Goal: Task Accomplishment & Management: Manage account settings

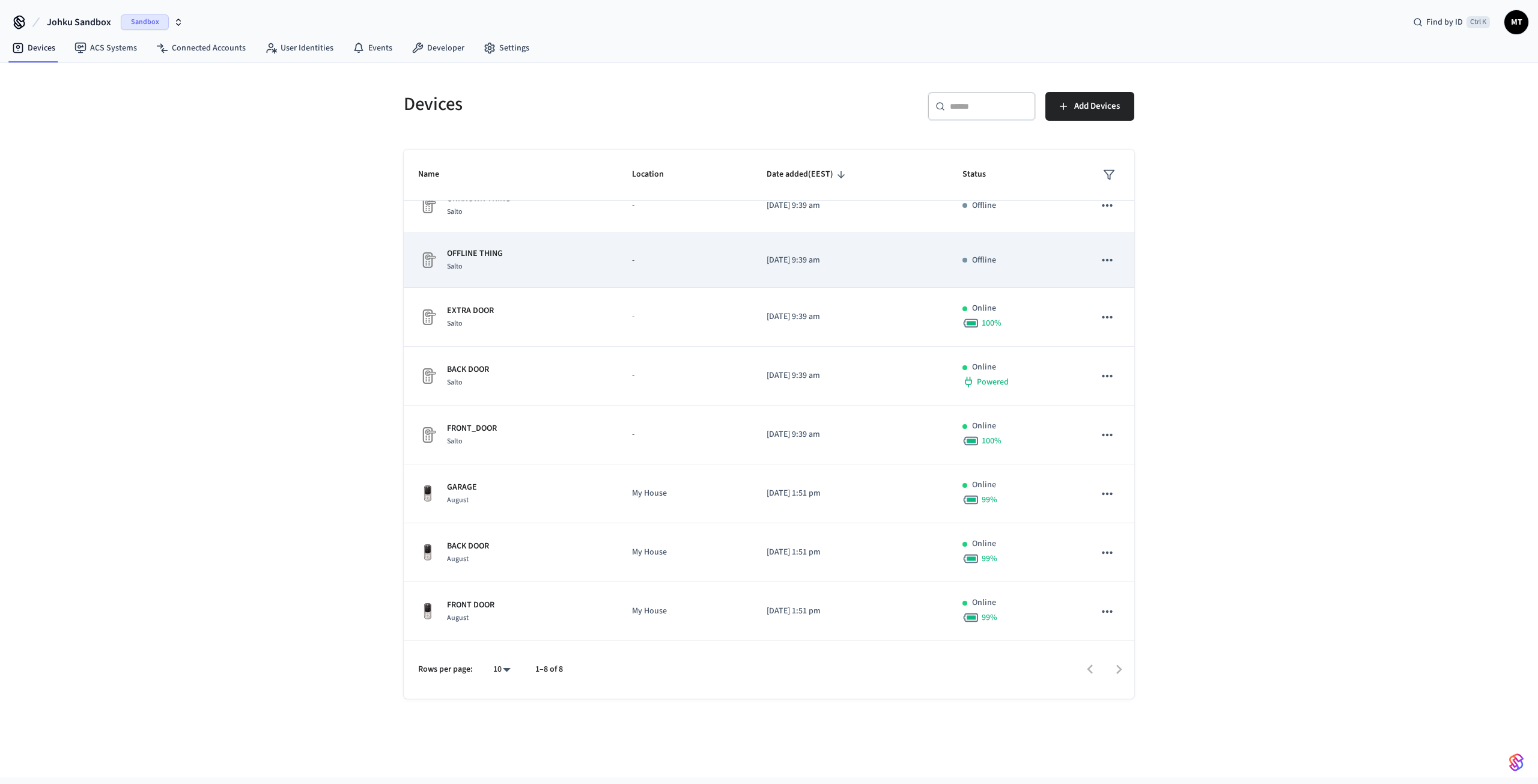
scroll to position [23, 0]
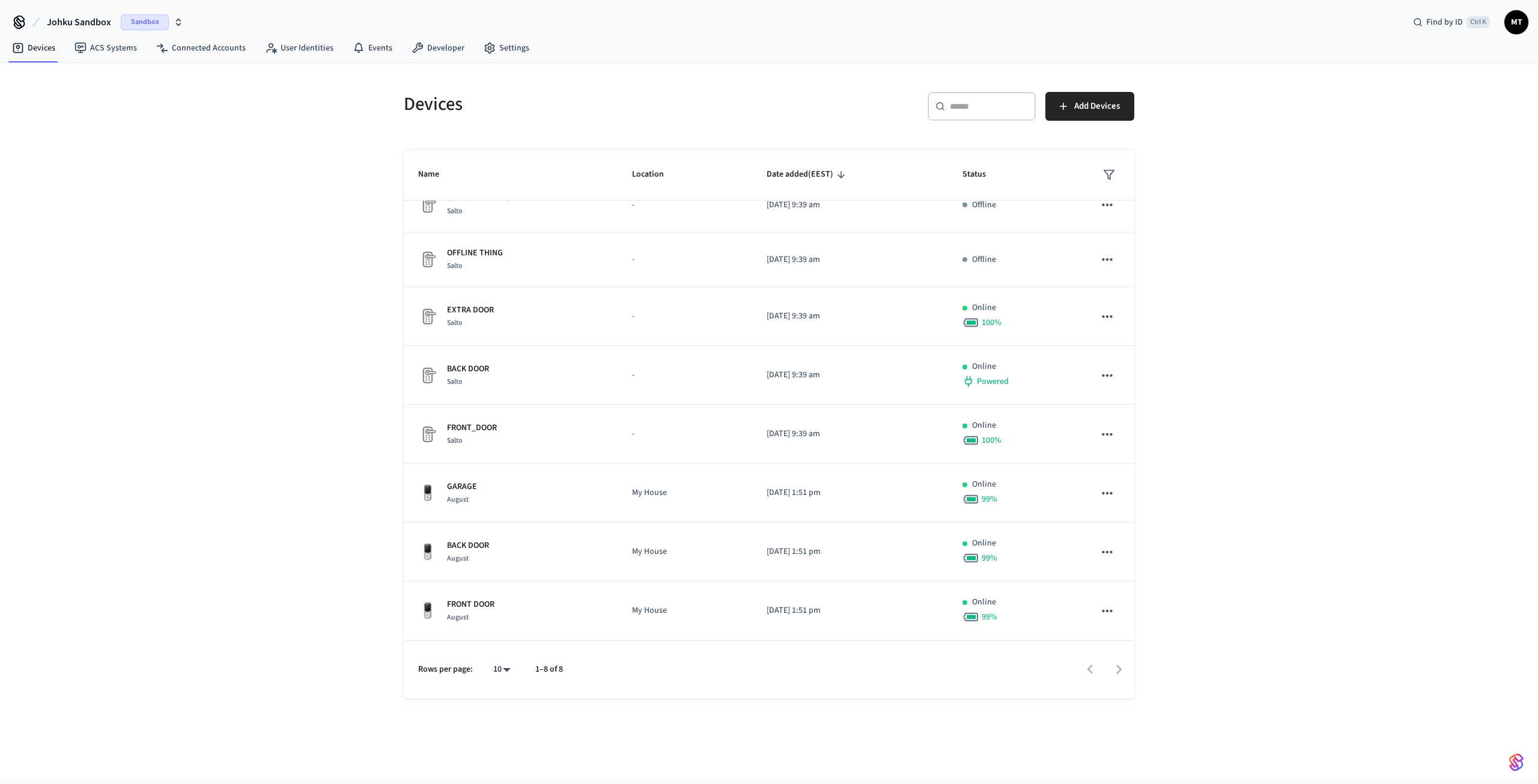
click at [496, 679] on div "10 **" at bounding box center [496, 669] width 38 height 29
click at [141, 25] on span "Sandbox" at bounding box center [144, 23] width 48 height 16
click at [124, 71] on div "JOHKU Production" at bounding box center [97, 77] width 164 height 16
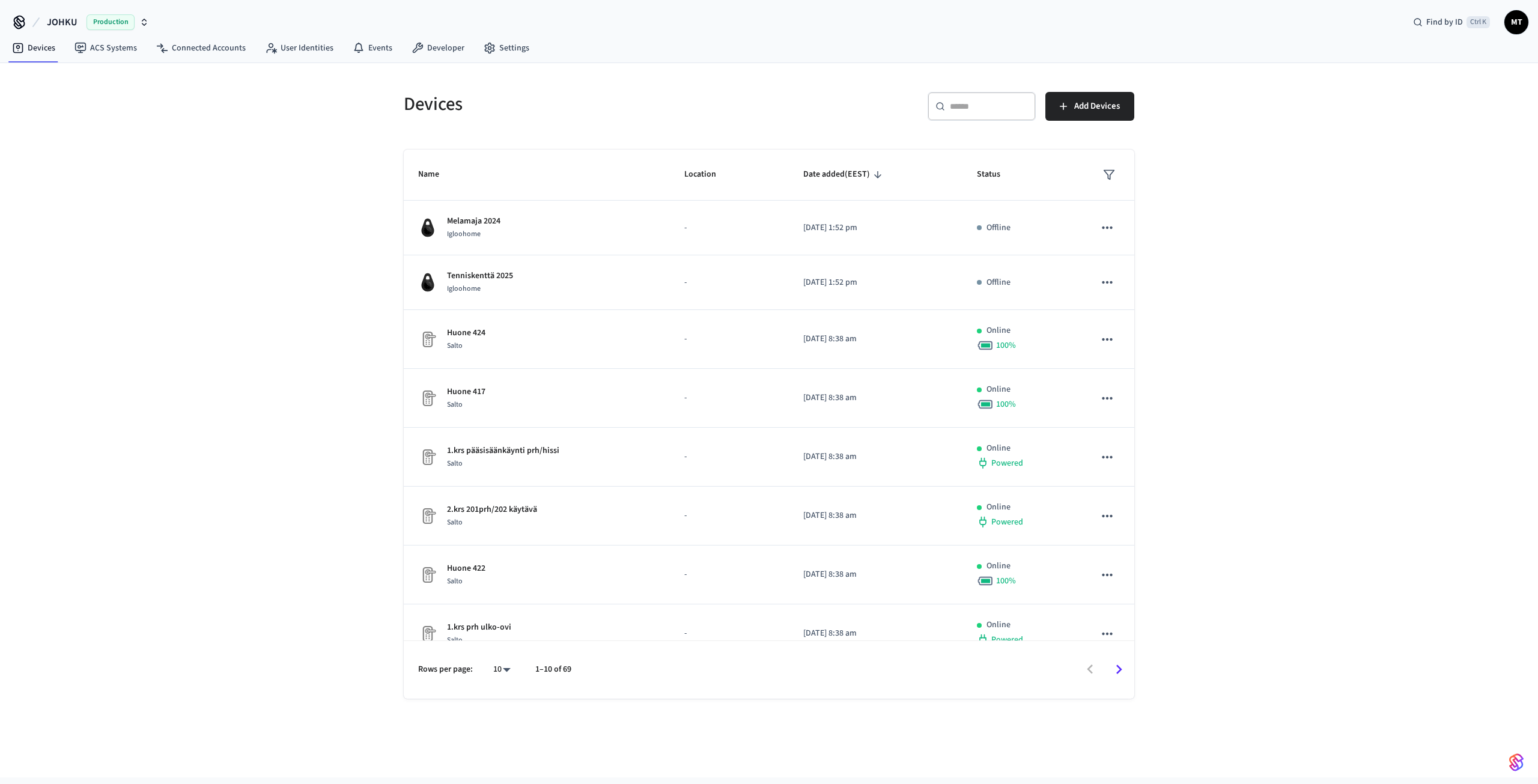
click at [494, 663] on body "JOHKU Production Find by ID Ctrl K MT Devices ACS Systems Connected Accounts Us…" at bounding box center [769, 388] width 1538 height 777
click at [492, 745] on li "All" at bounding box center [497, 749] width 32 height 32
type input "**"
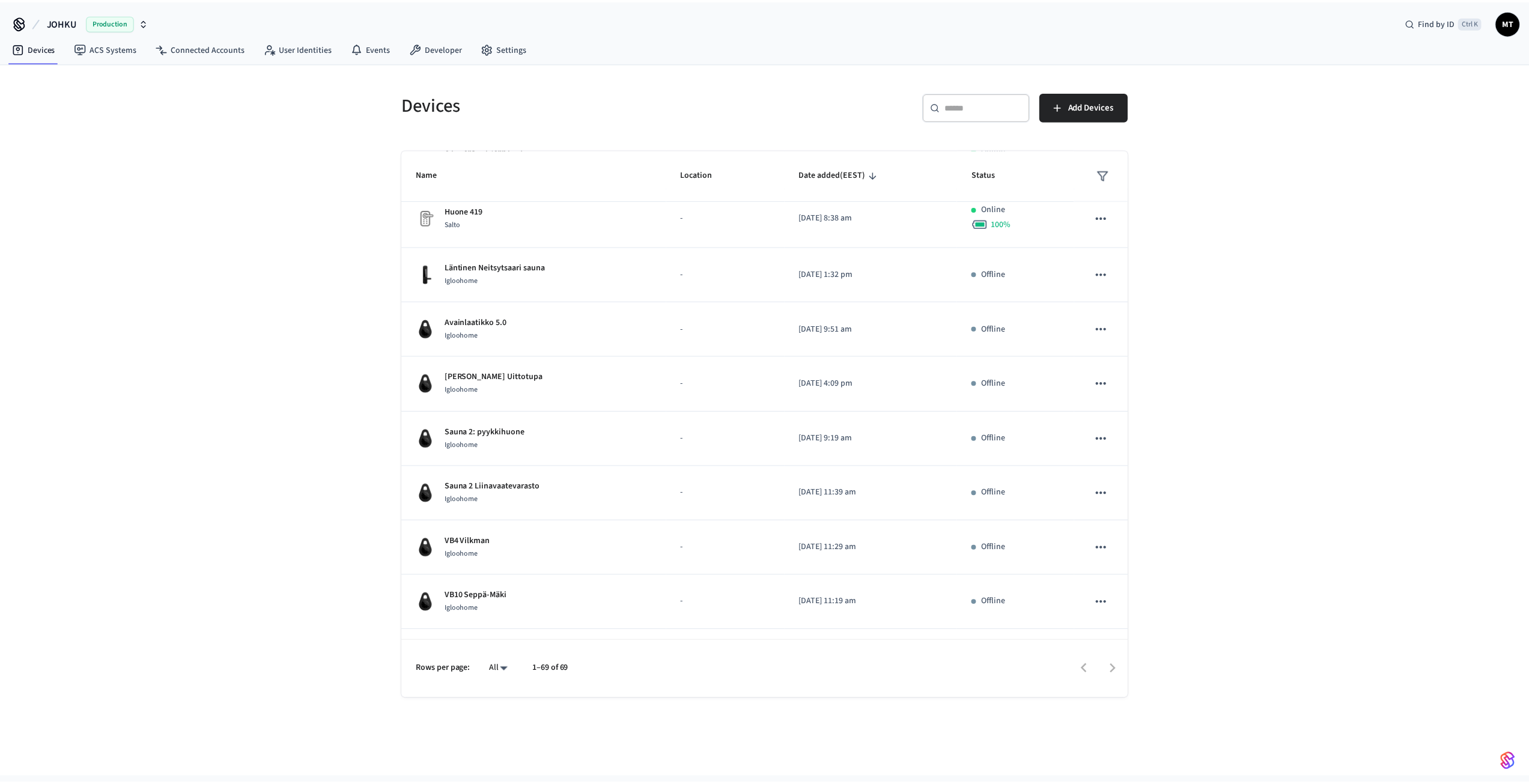
scroll to position [1081, 0]
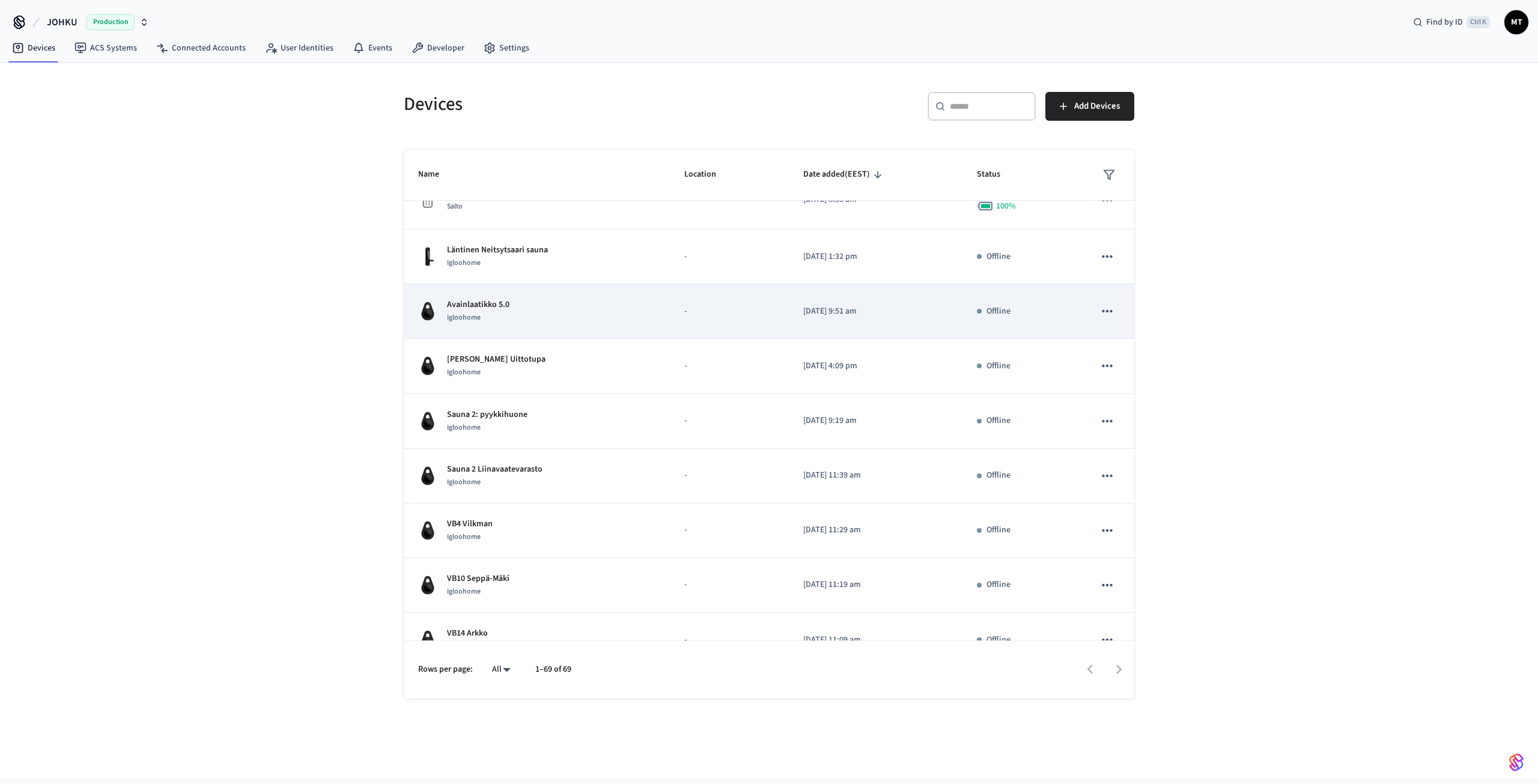
click at [568, 314] on div "Avainlaatikko 5.0 Igloohome" at bounding box center [537, 310] width 237 height 25
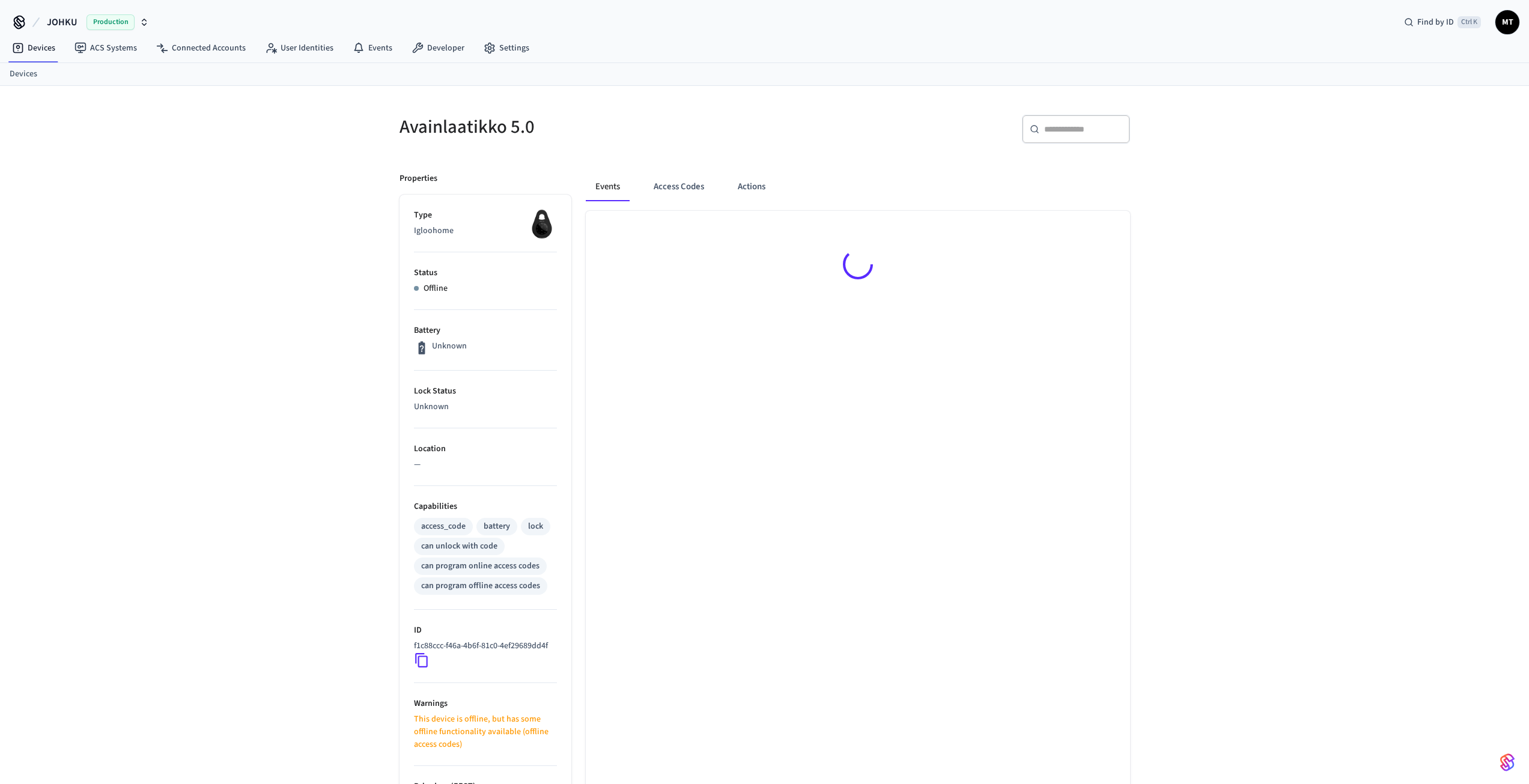
click at [1095, 318] on div at bounding box center [858, 266] width 544 height 111
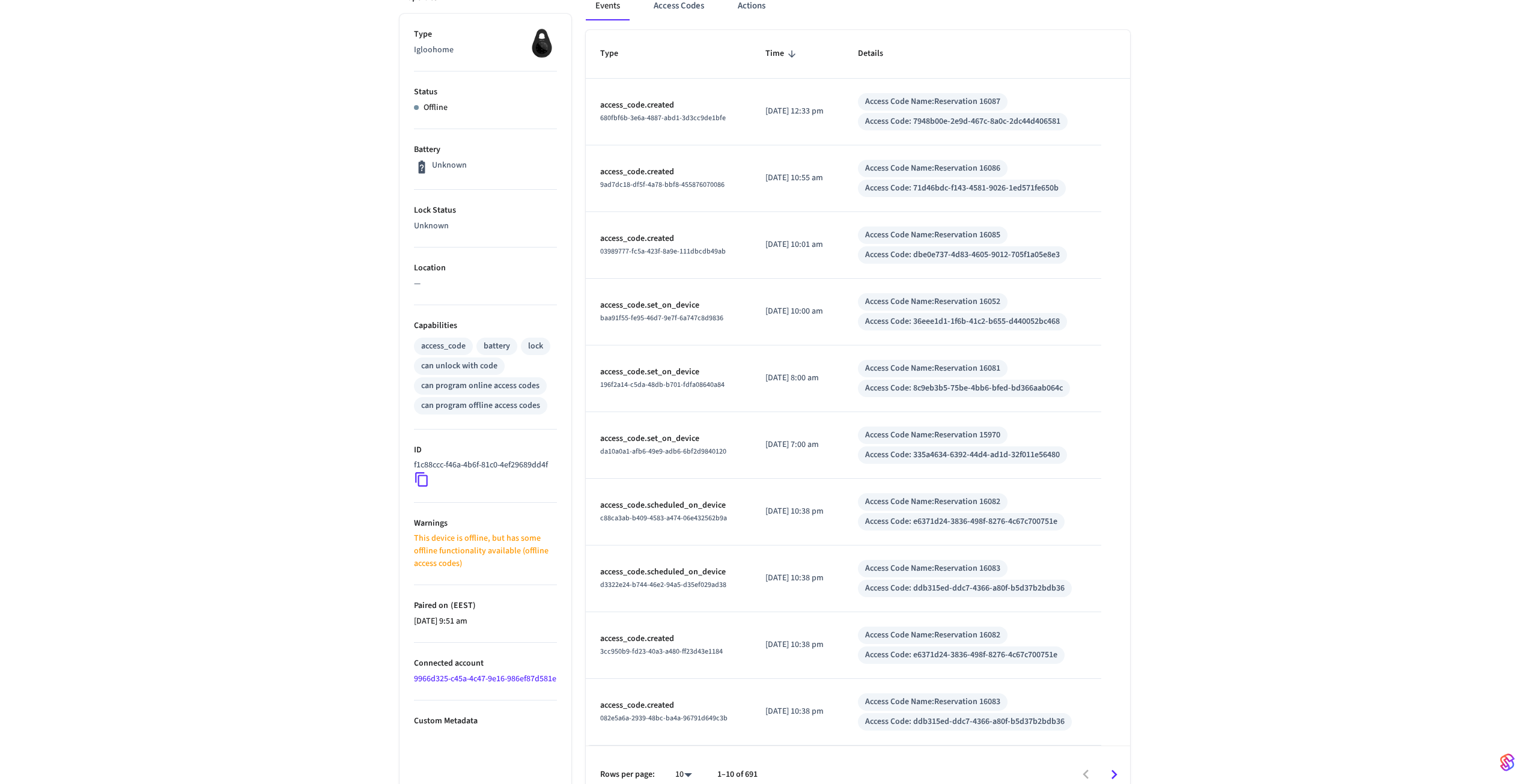
scroll to position [203, 0]
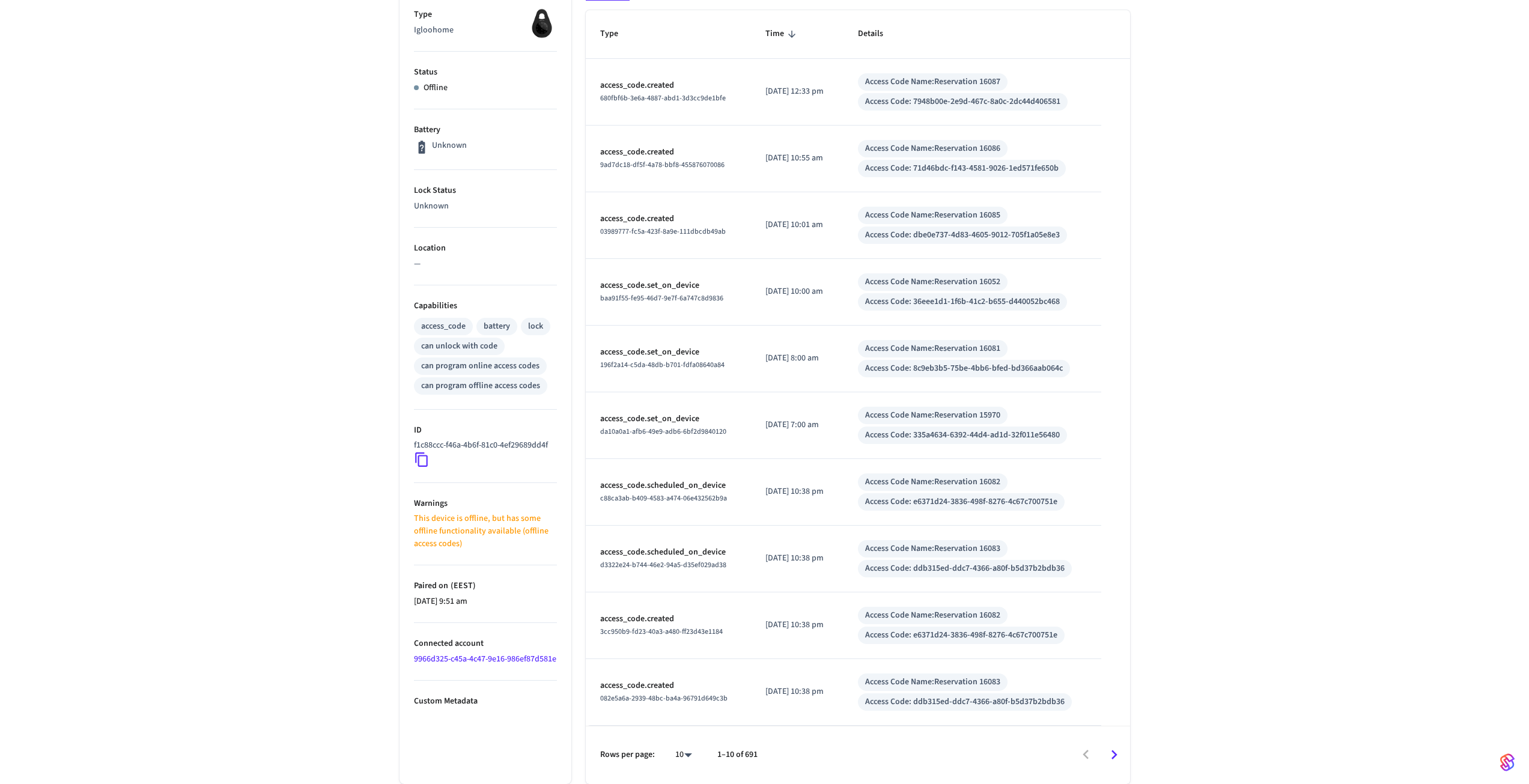
click at [1123, 757] on icon "Go to next page" at bounding box center [1114, 754] width 19 height 19
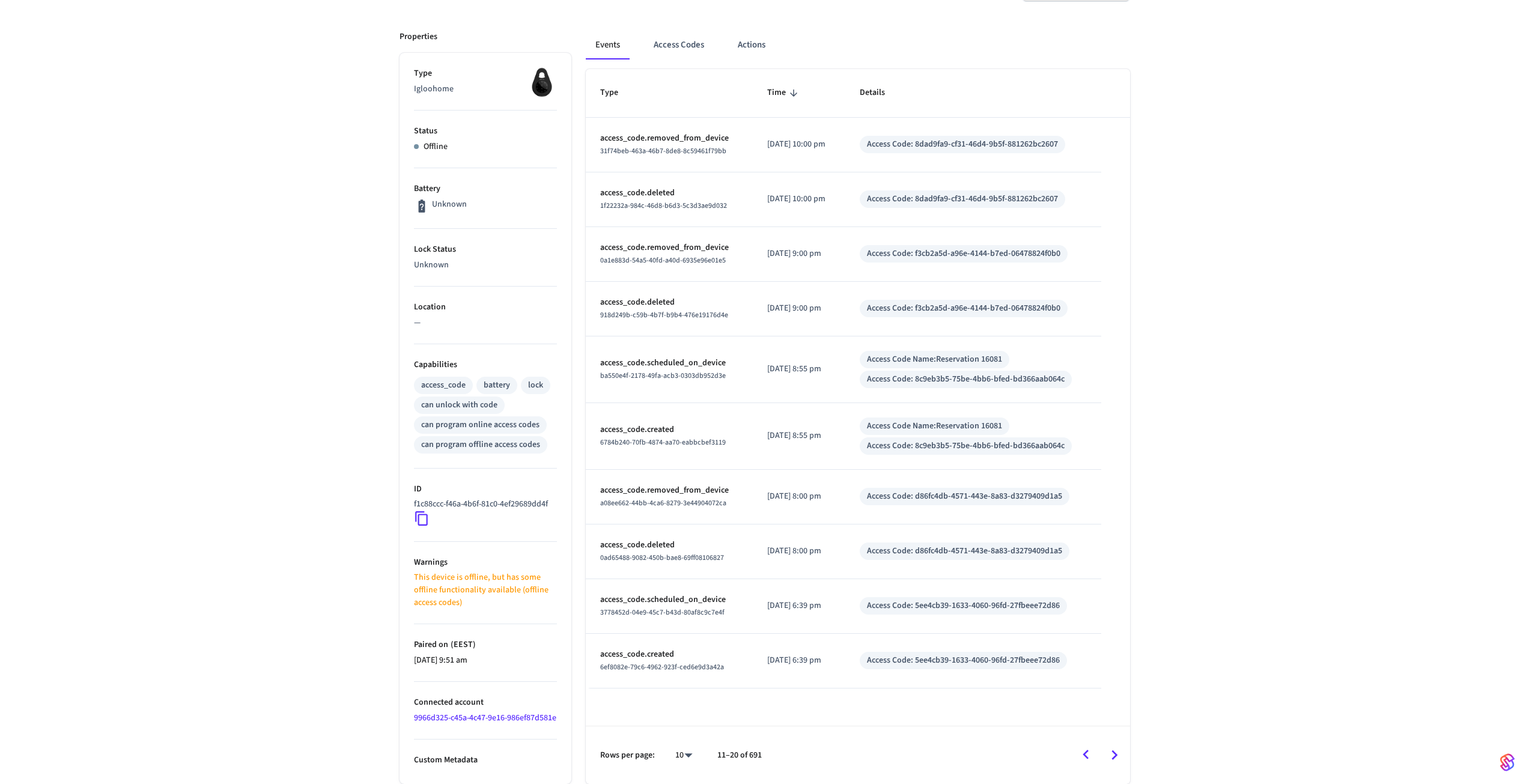
scroll to position [158, 0]
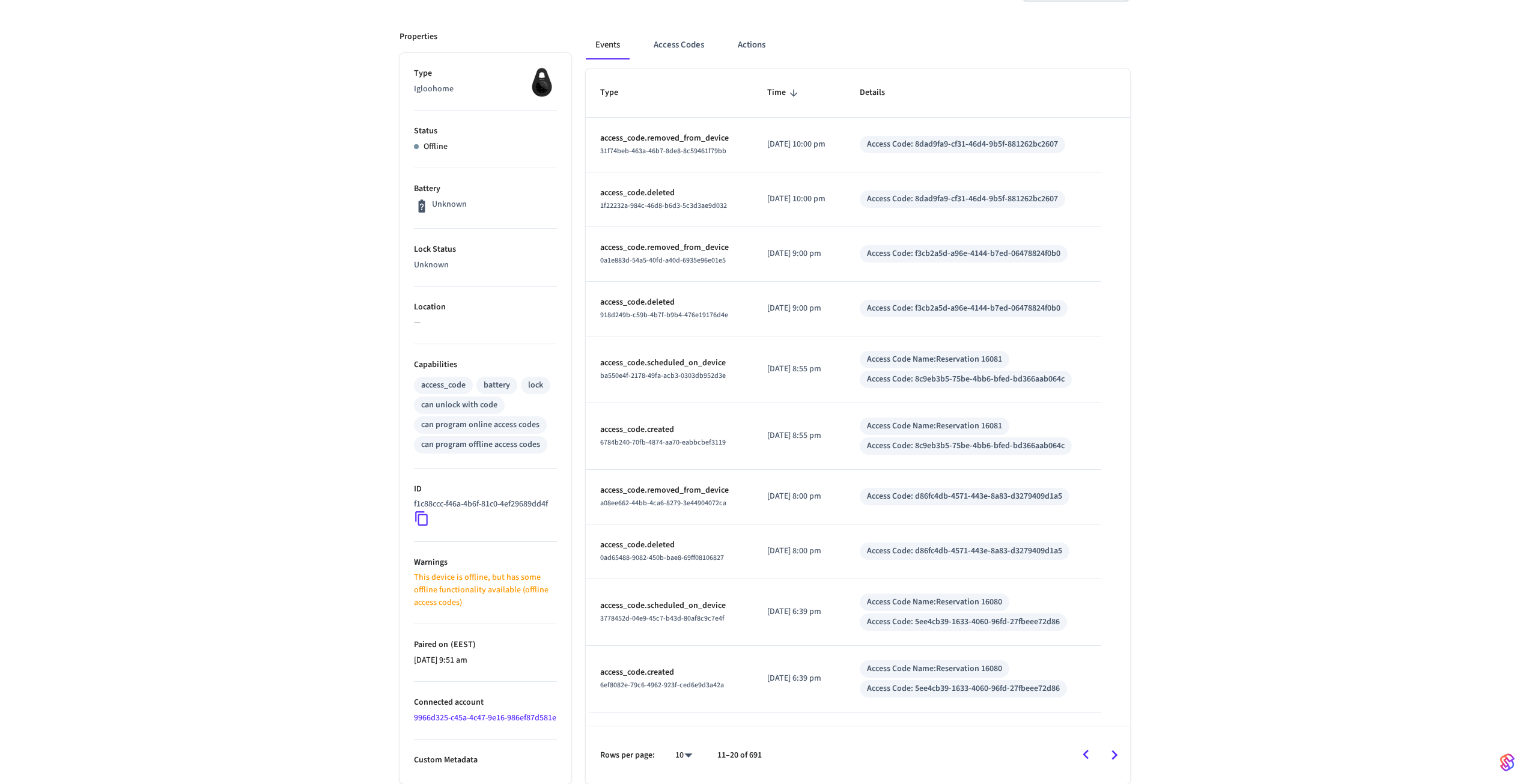
click at [1123, 757] on icon "Go to next page" at bounding box center [1114, 754] width 19 height 19
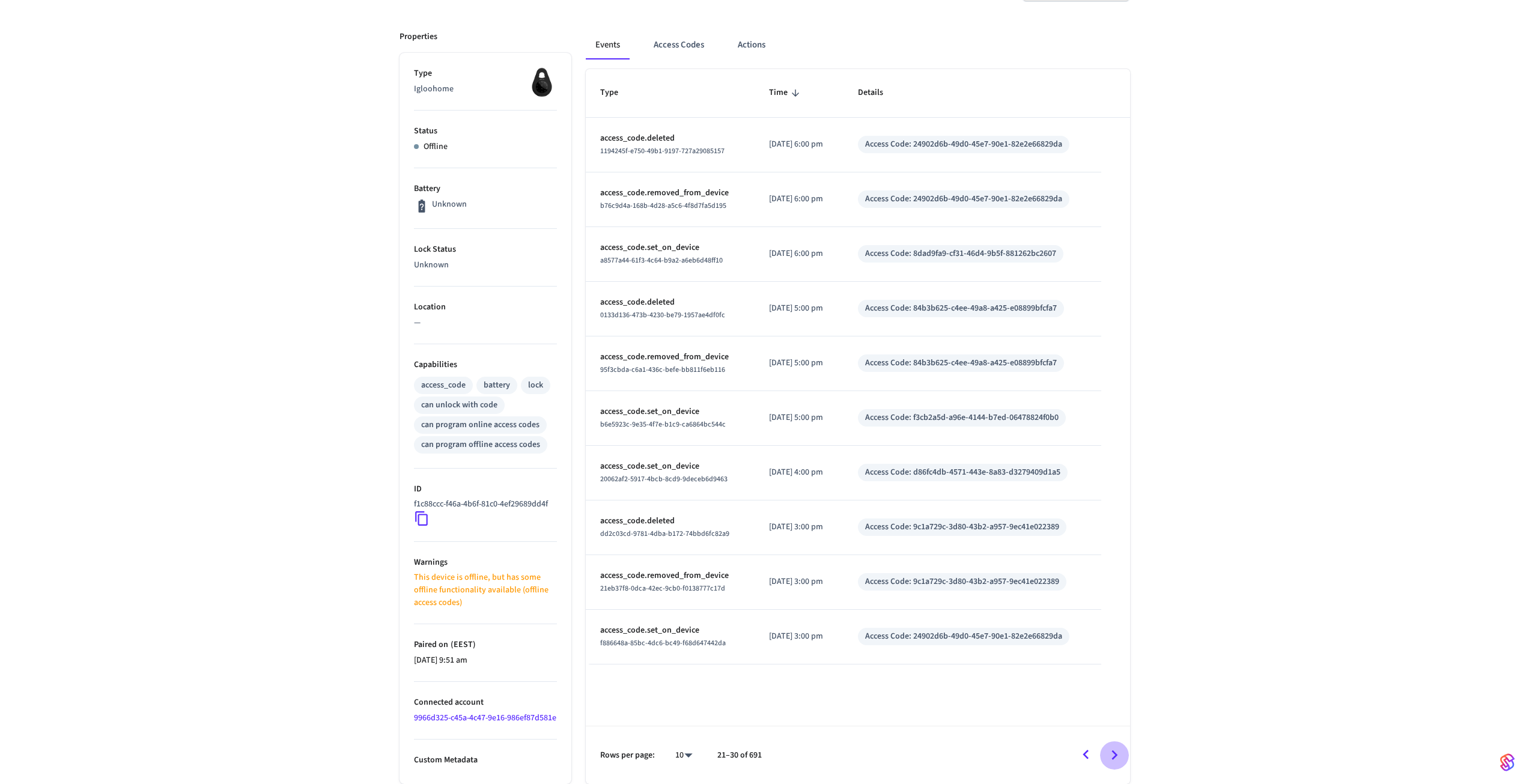
click at [1123, 757] on icon "Go to next page" at bounding box center [1114, 754] width 19 height 19
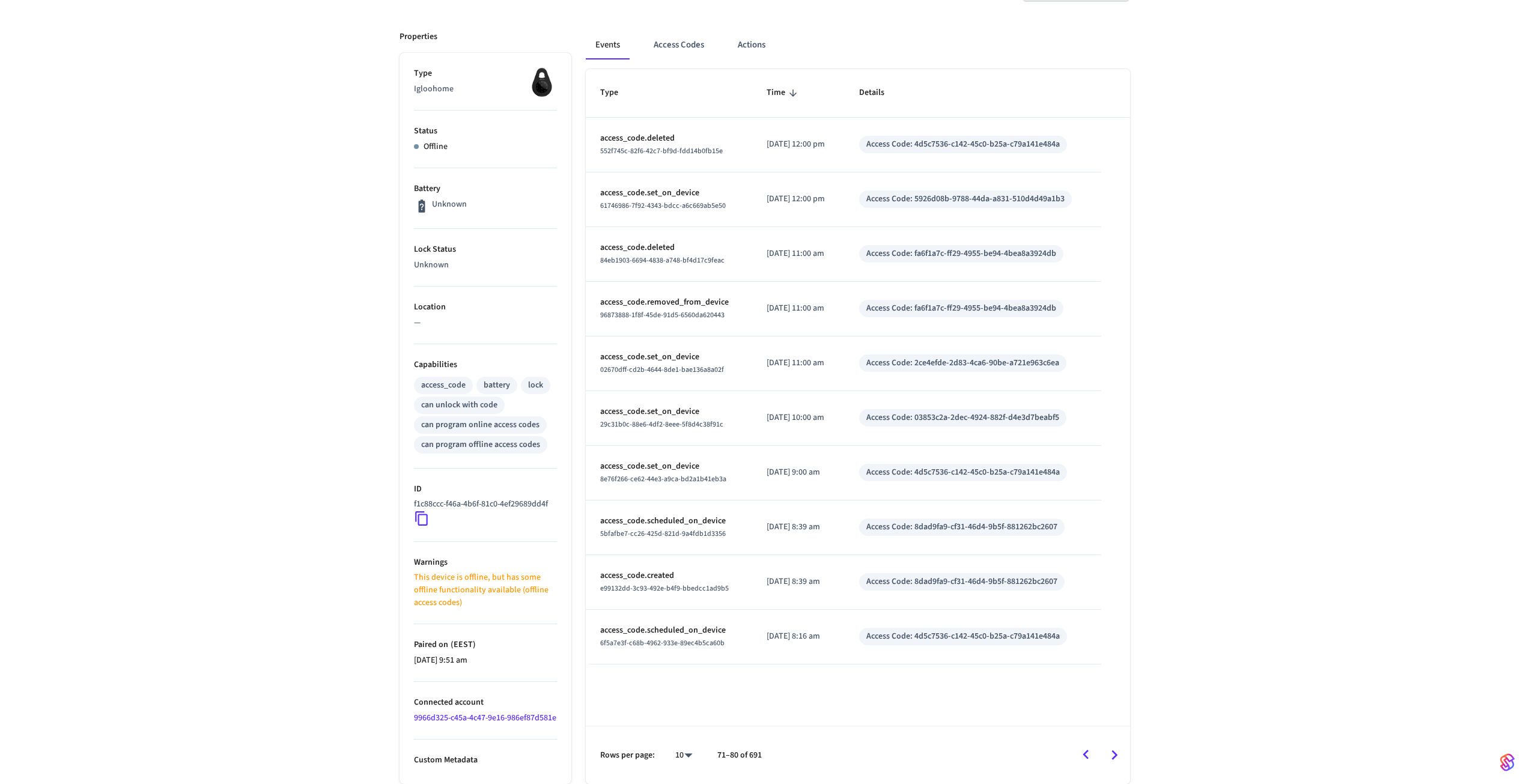
click at [1123, 757] on icon "Go to next page" at bounding box center [1114, 754] width 19 height 19
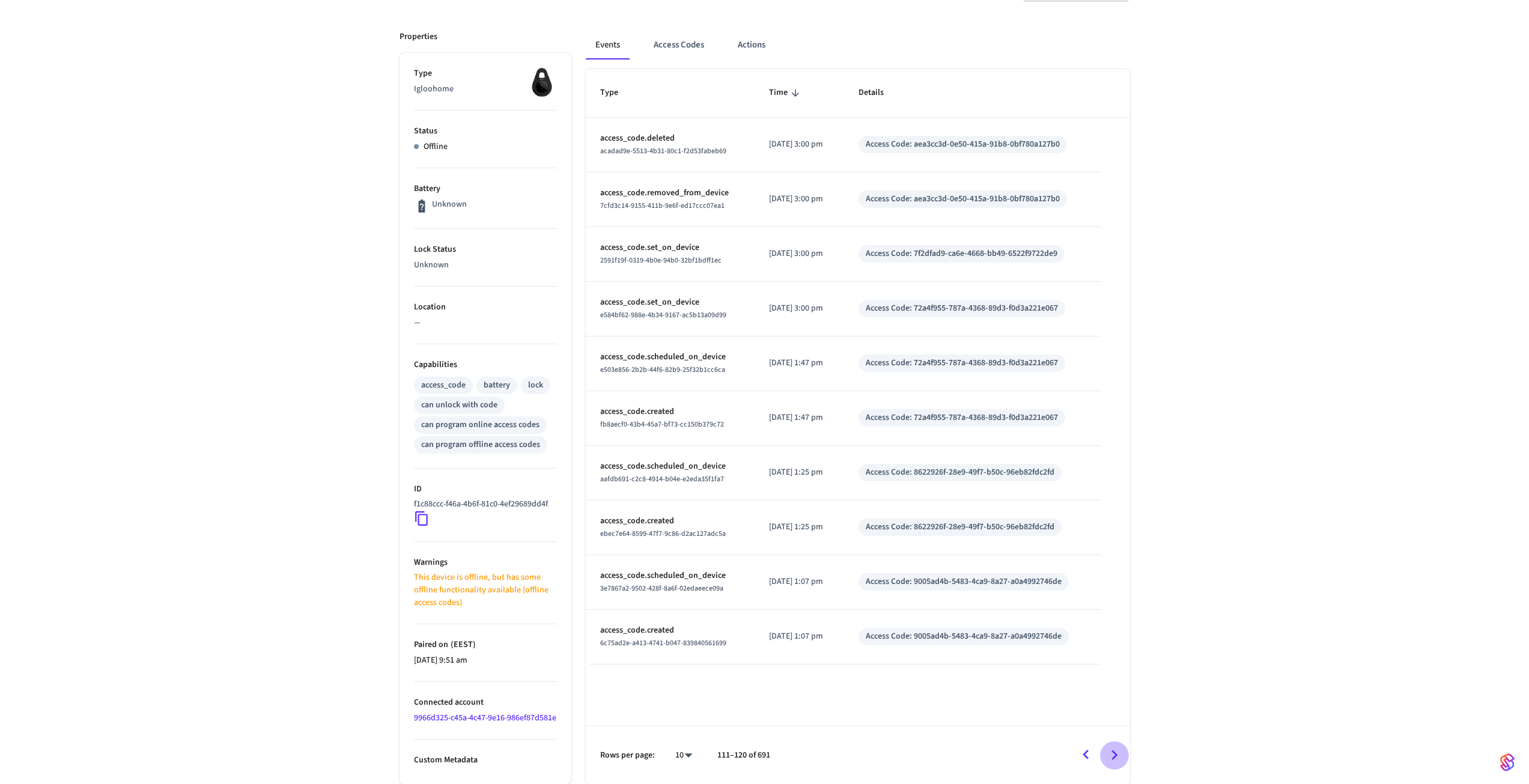
click at [1123, 757] on icon "Go to next page" at bounding box center [1114, 754] width 19 height 19
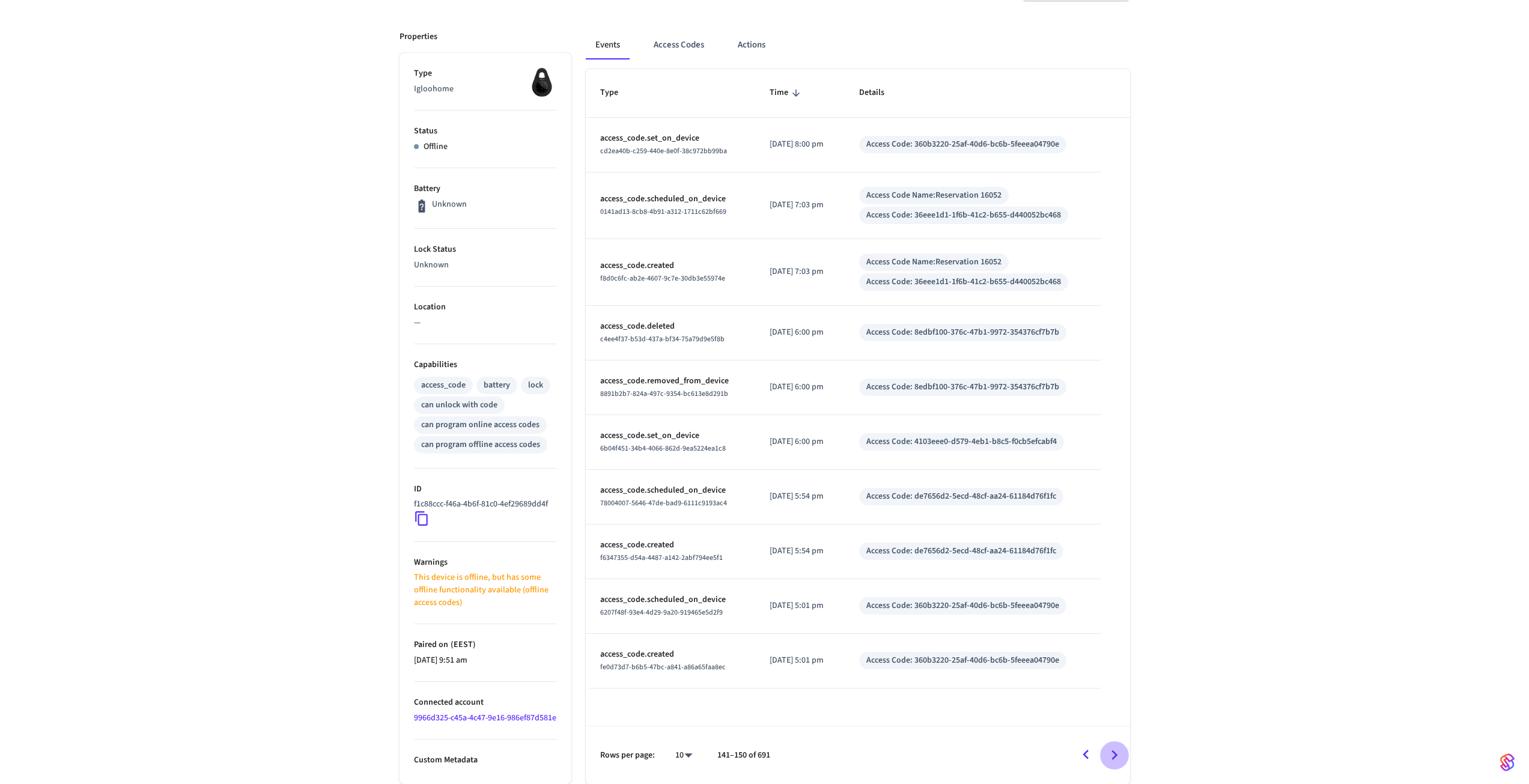
click at [1123, 757] on icon "Go to next page" at bounding box center [1114, 754] width 19 height 19
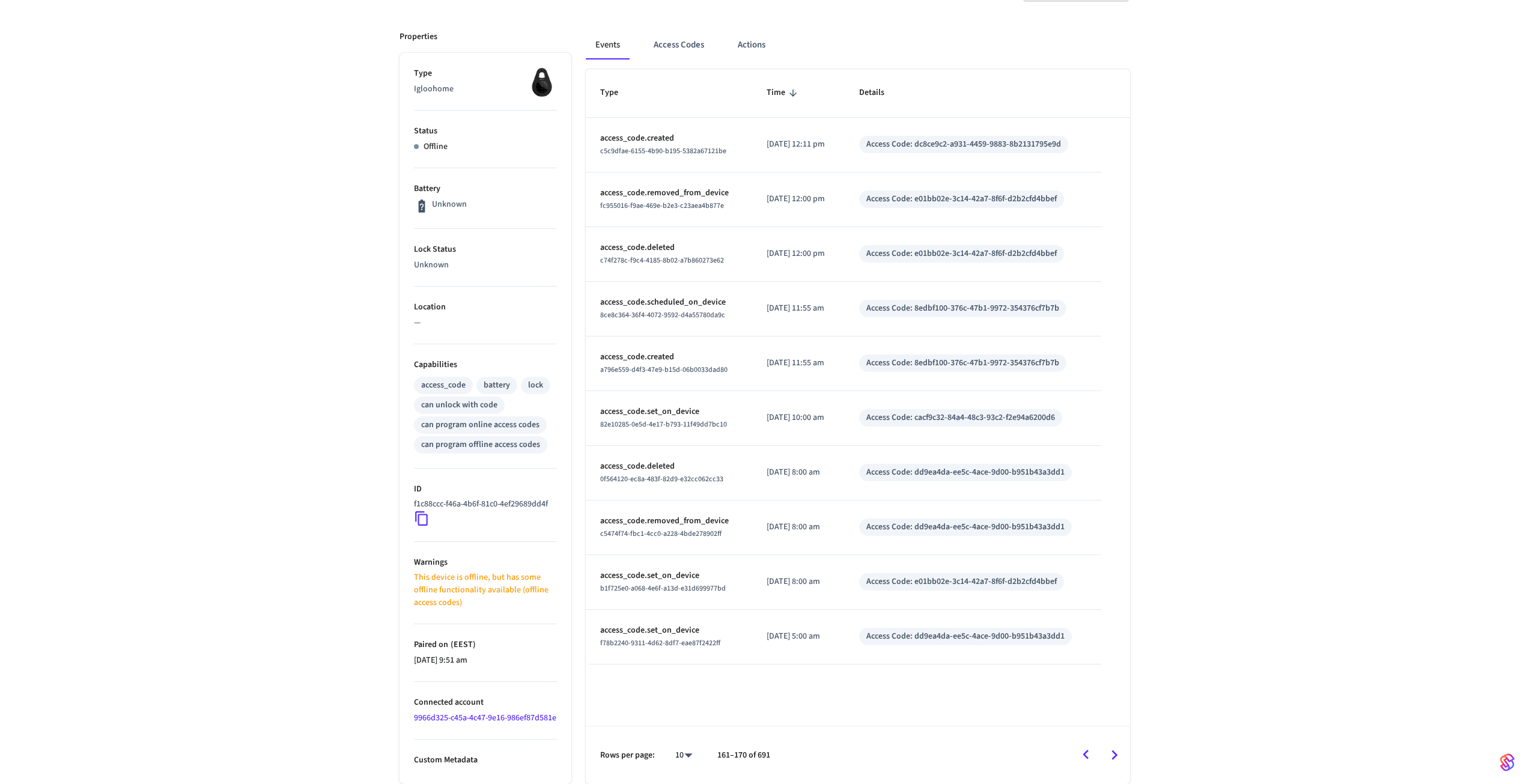
click at [1123, 757] on icon "Go to next page" at bounding box center [1114, 754] width 19 height 19
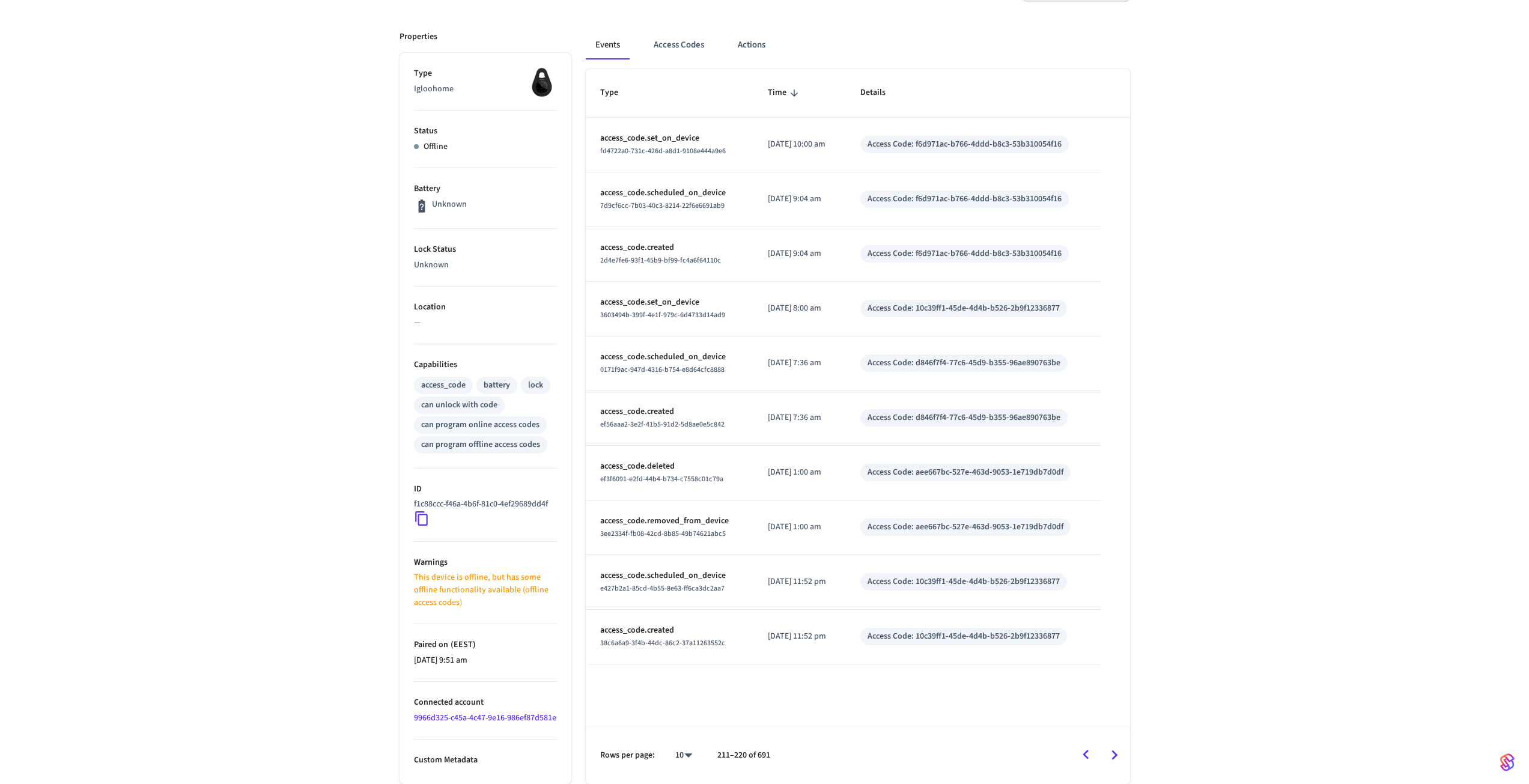
click at [1123, 757] on icon "Go to next page" at bounding box center [1114, 754] width 19 height 19
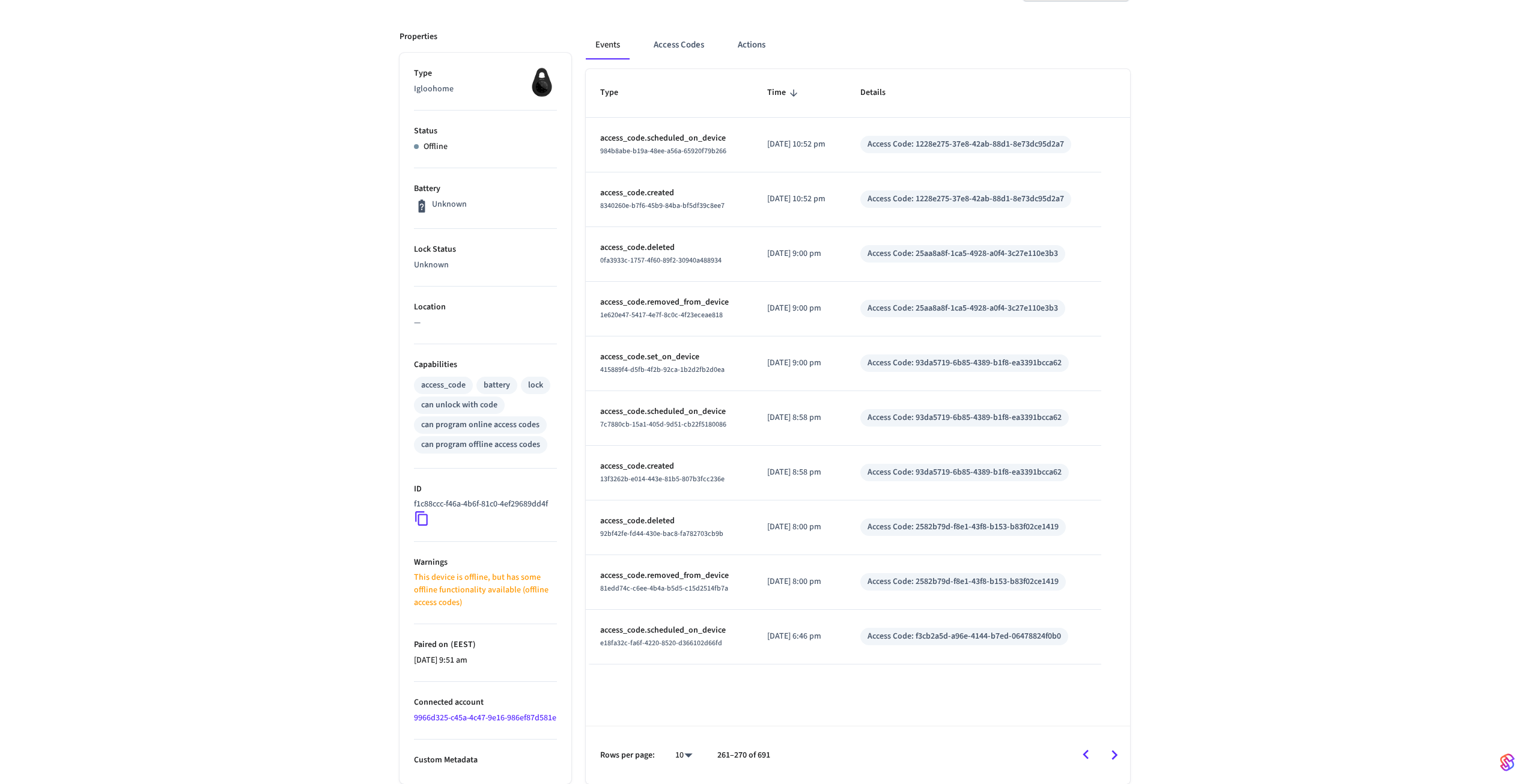
click at [1123, 757] on icon "Go to next page" at bounding box center [1114, 754] width 19 height 19
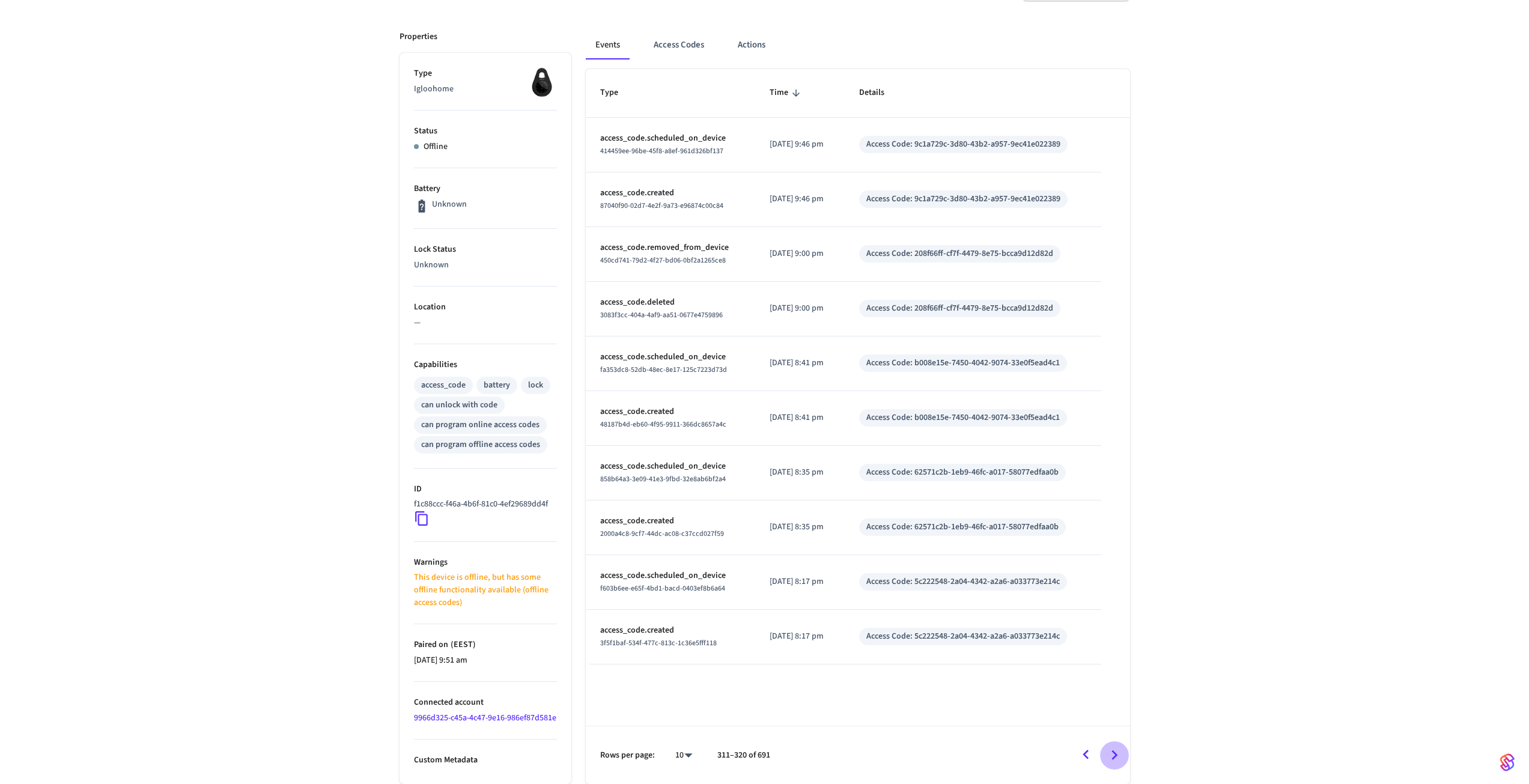
click at [1123, 757] on icon "Go to next page" at bounding box center [1114, 754] width 19 height 19
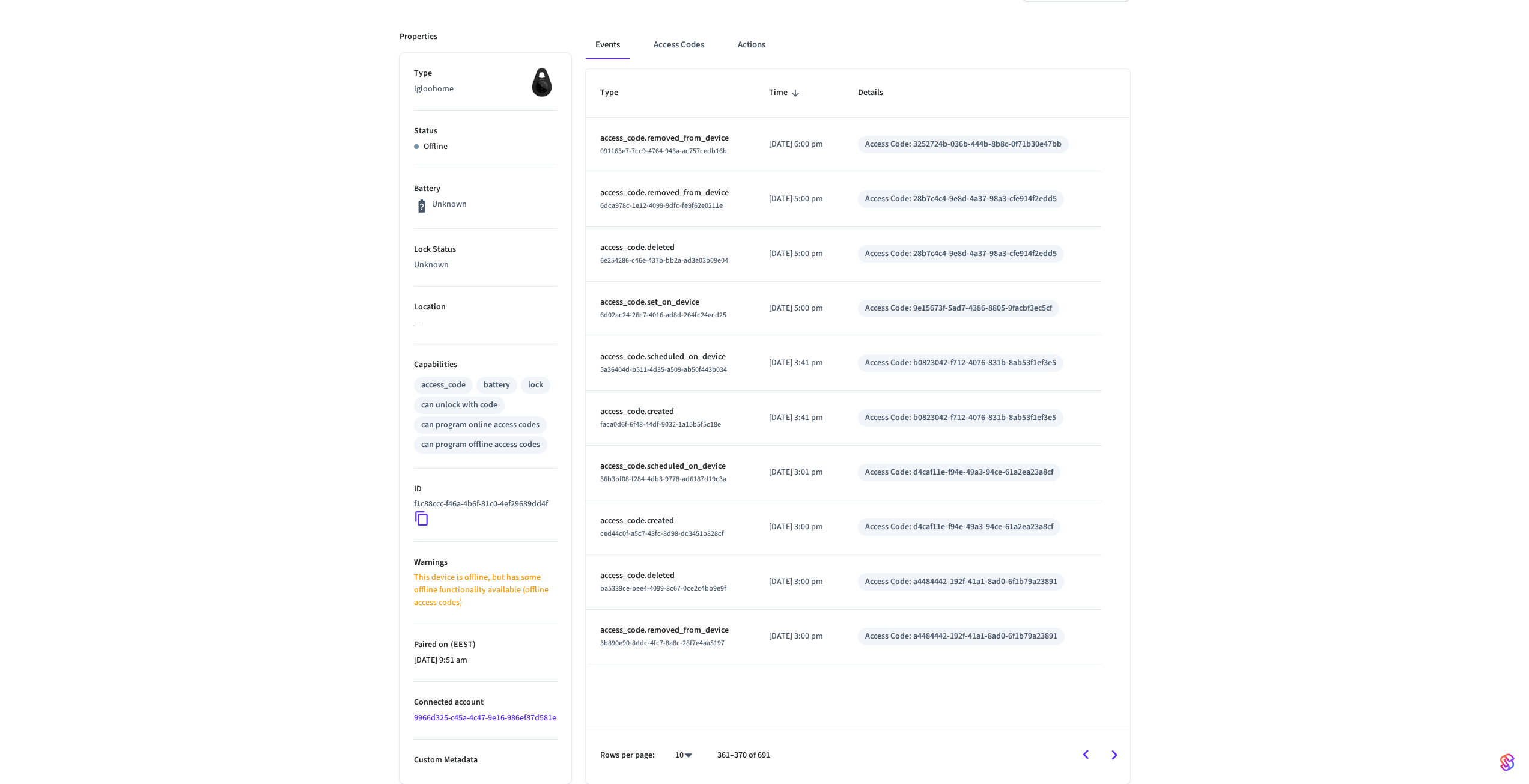
click at [1123, 757] on icon "Go to next page" at bounding box center [1114, 754] width 19 height 19
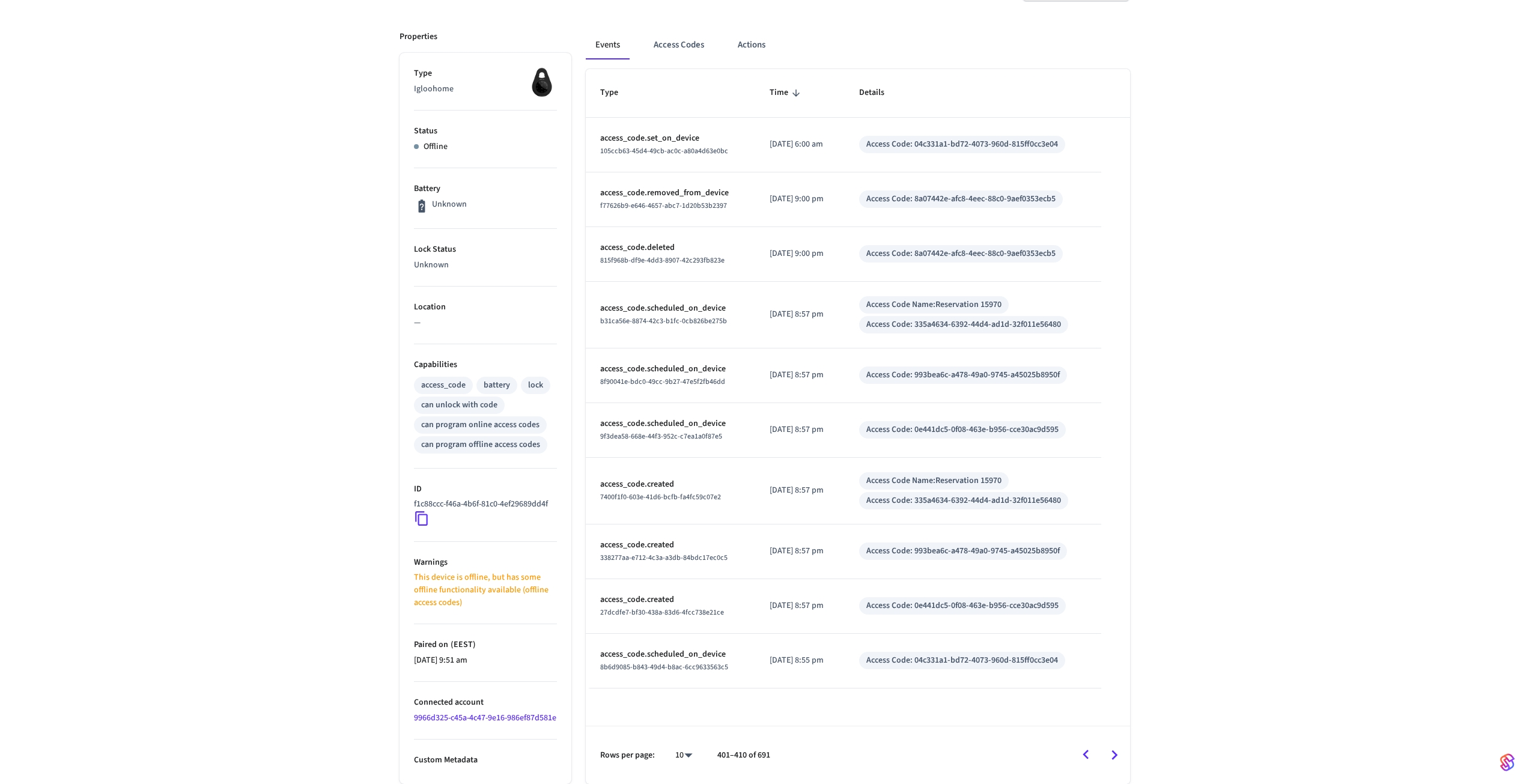
click at [1123, 757] on icon "Go to next page" at bounding box center [1114, 754] width 19 height 19
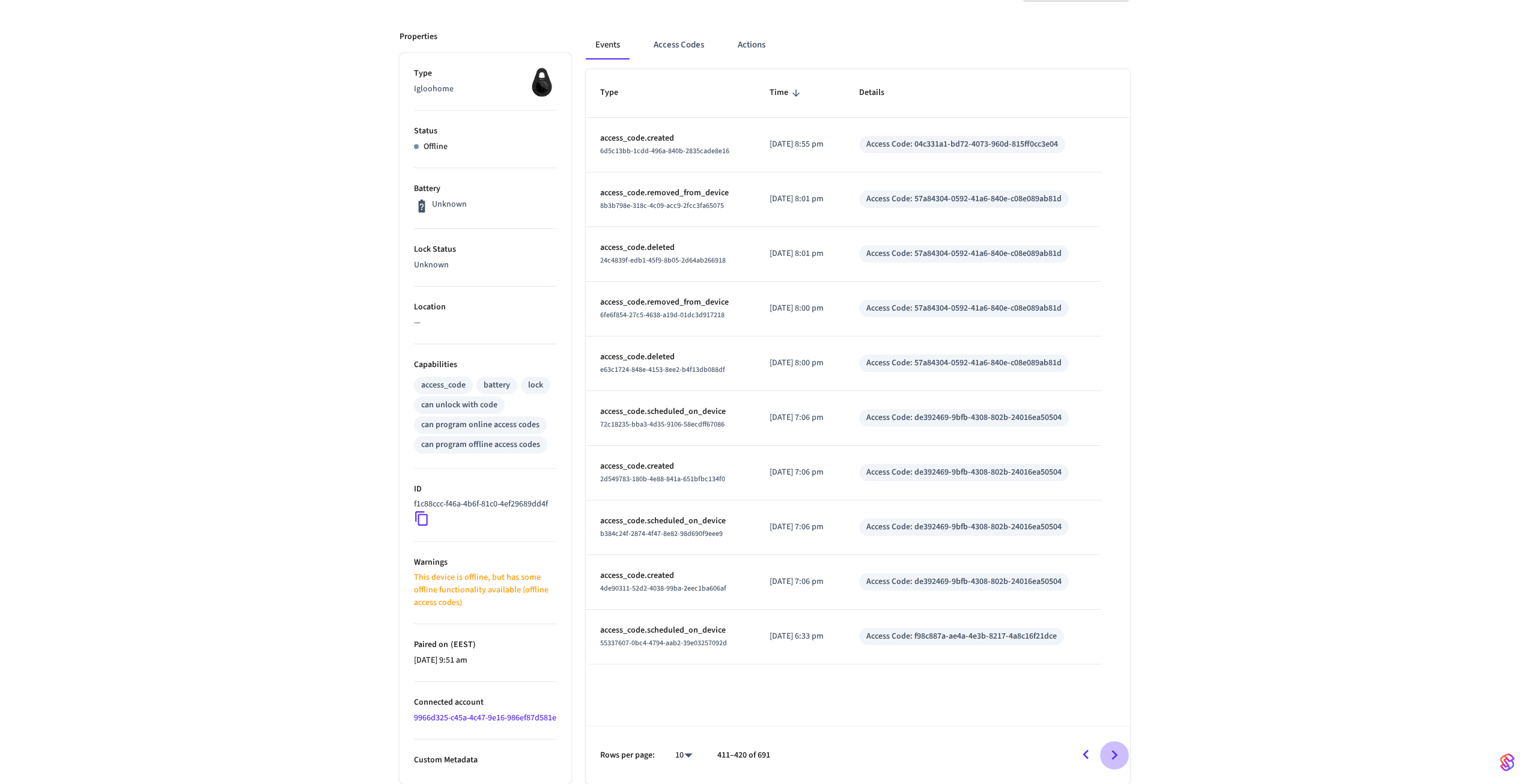
click at [1123, 757] on icon "Go to next page" at bounding box center [1114, 754] width 19 height 19
click at [1125, 755] on button "Go to next page" at bounding box center [1114, 755] width 28 height 28
click at [1125, 757] on button "Go to next page" at bounding box center [1114, 755] width 28 height 28
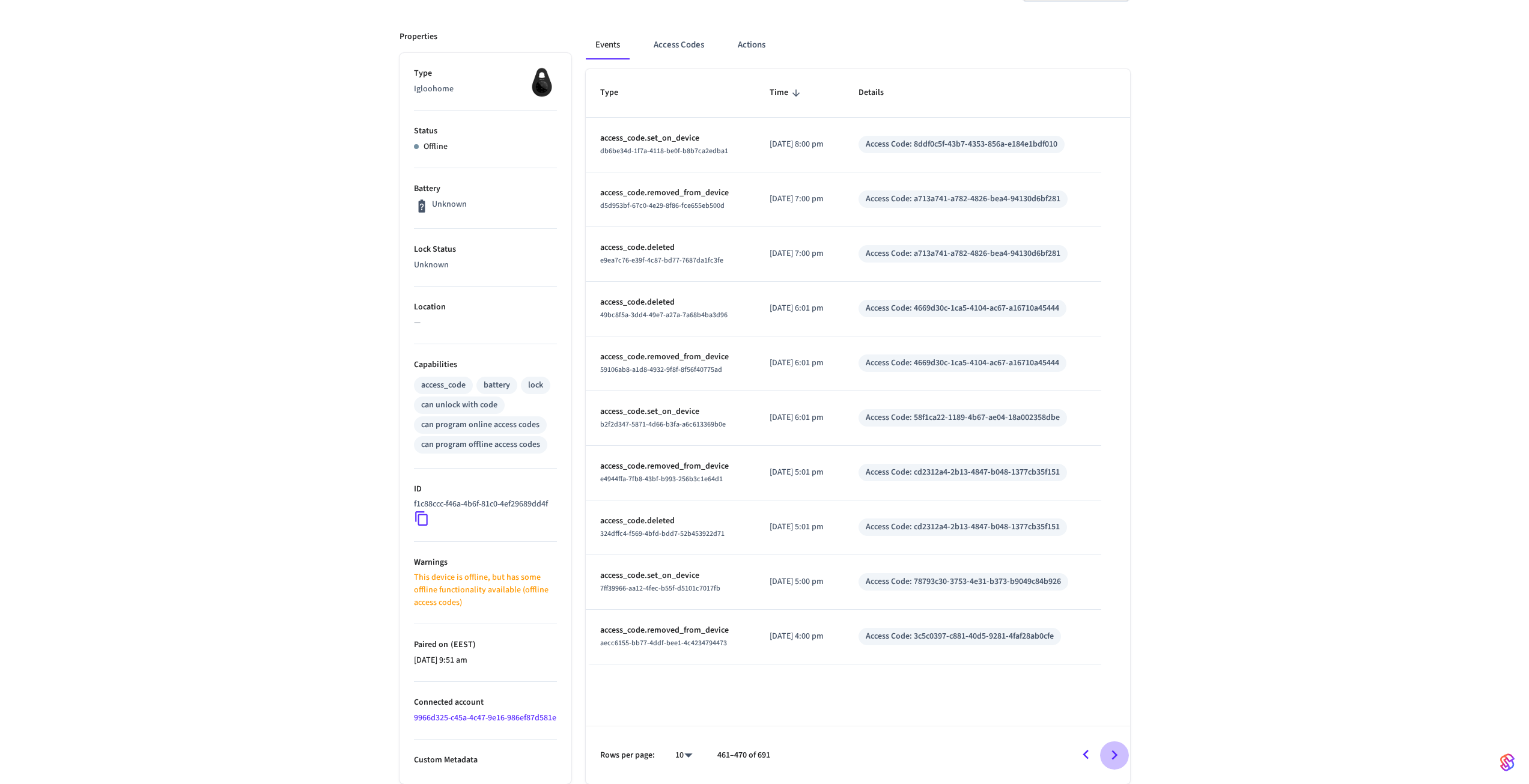
click at [1125, 757] on button "Go to next page" at bounding box center [1114, 755] width 28 height 28
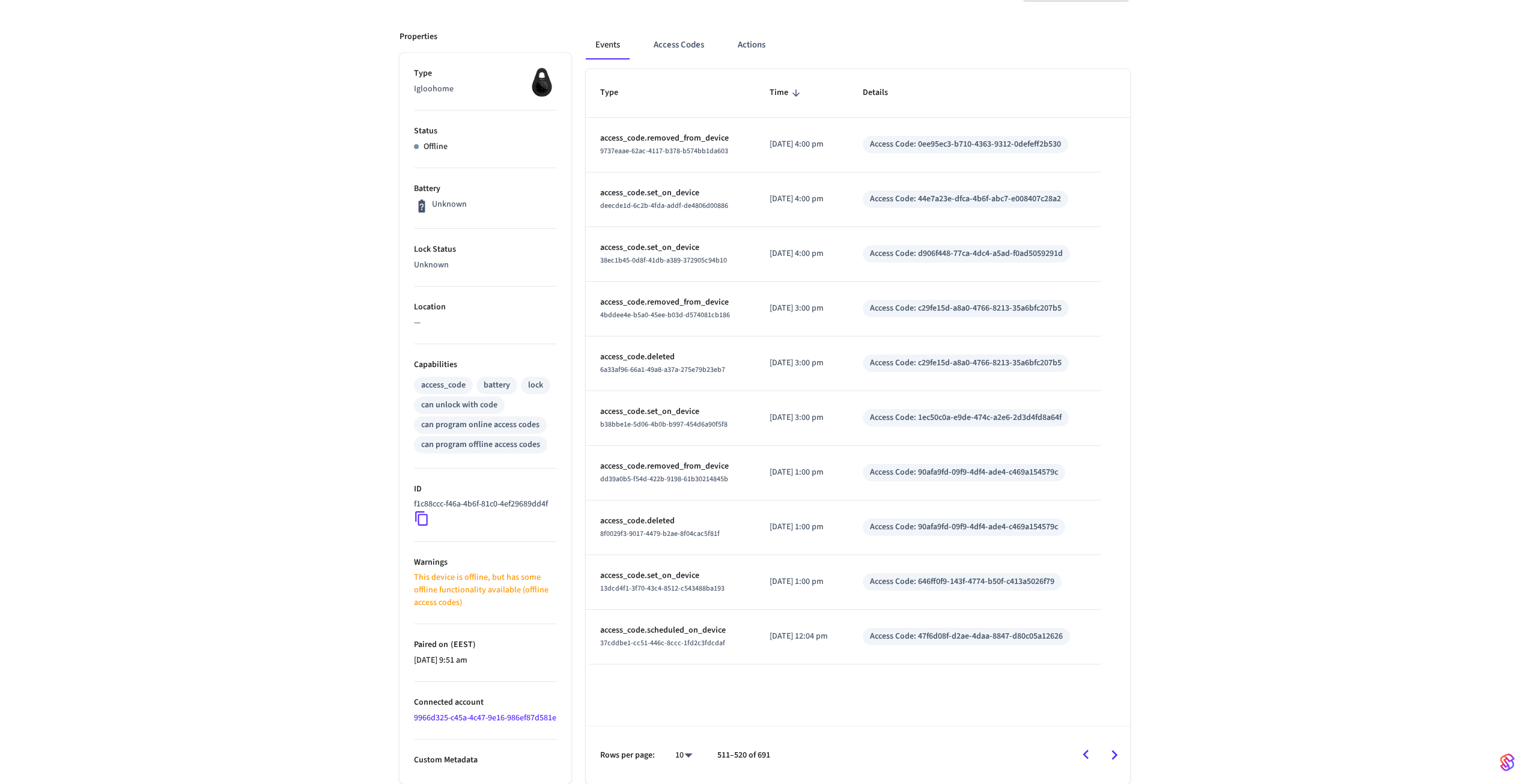
click at [1125, 757] on button "Go to next page" at bounding box center [1114, 755] width 28 height 28
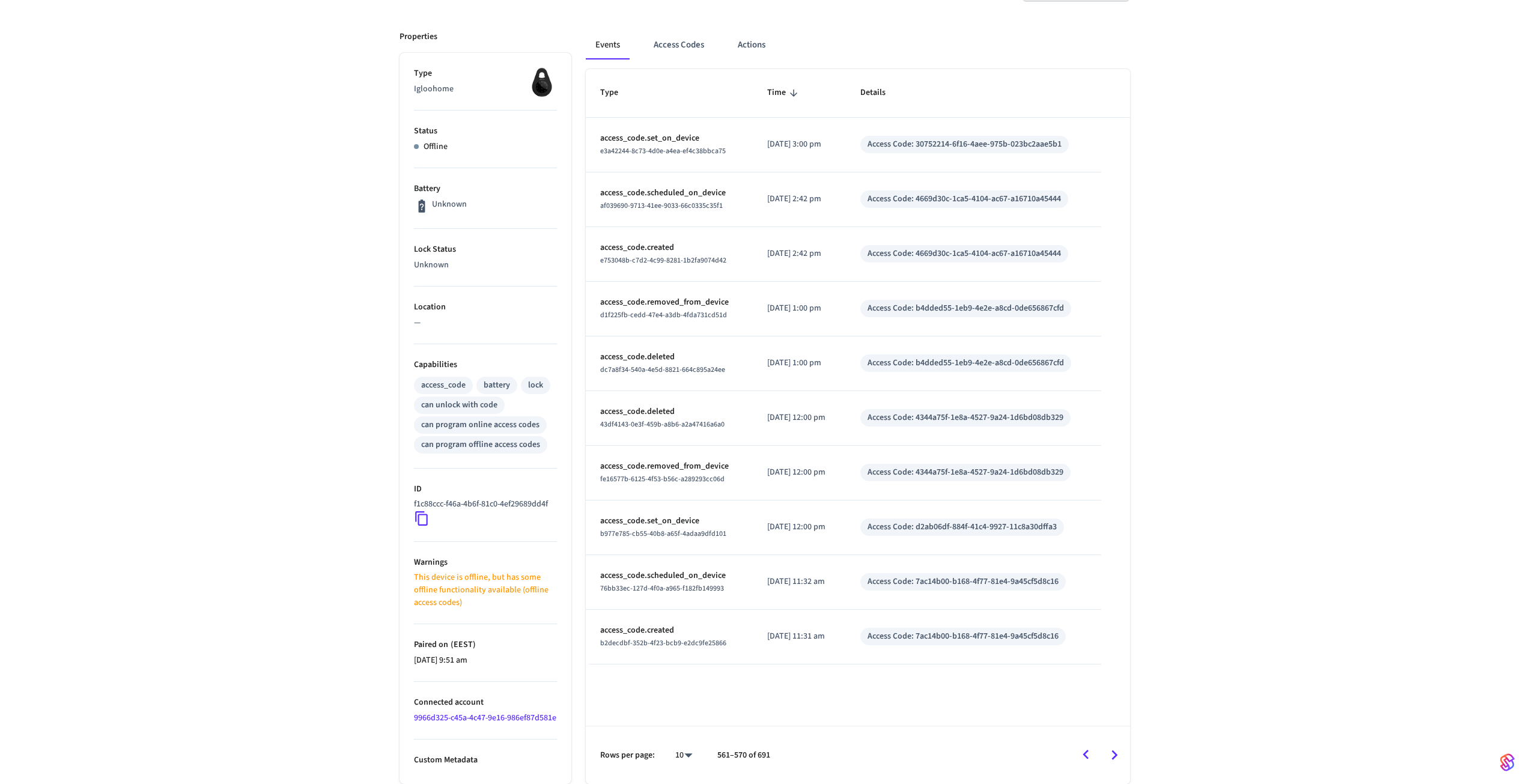
click at [1125, 757] on button "Go to next page" at bounding box center [1114, 755] width 28 height 28
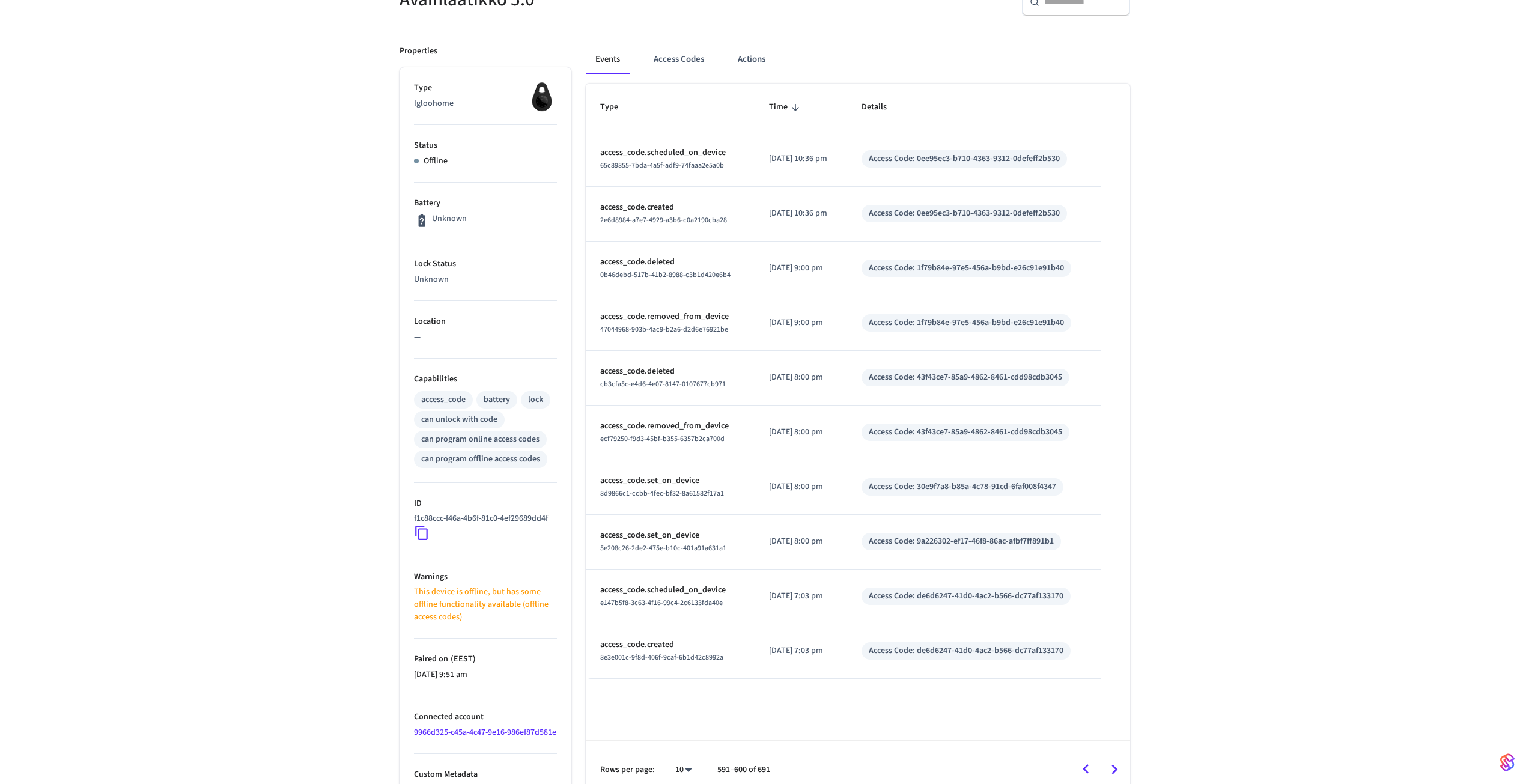
scroll to position [0, 0]
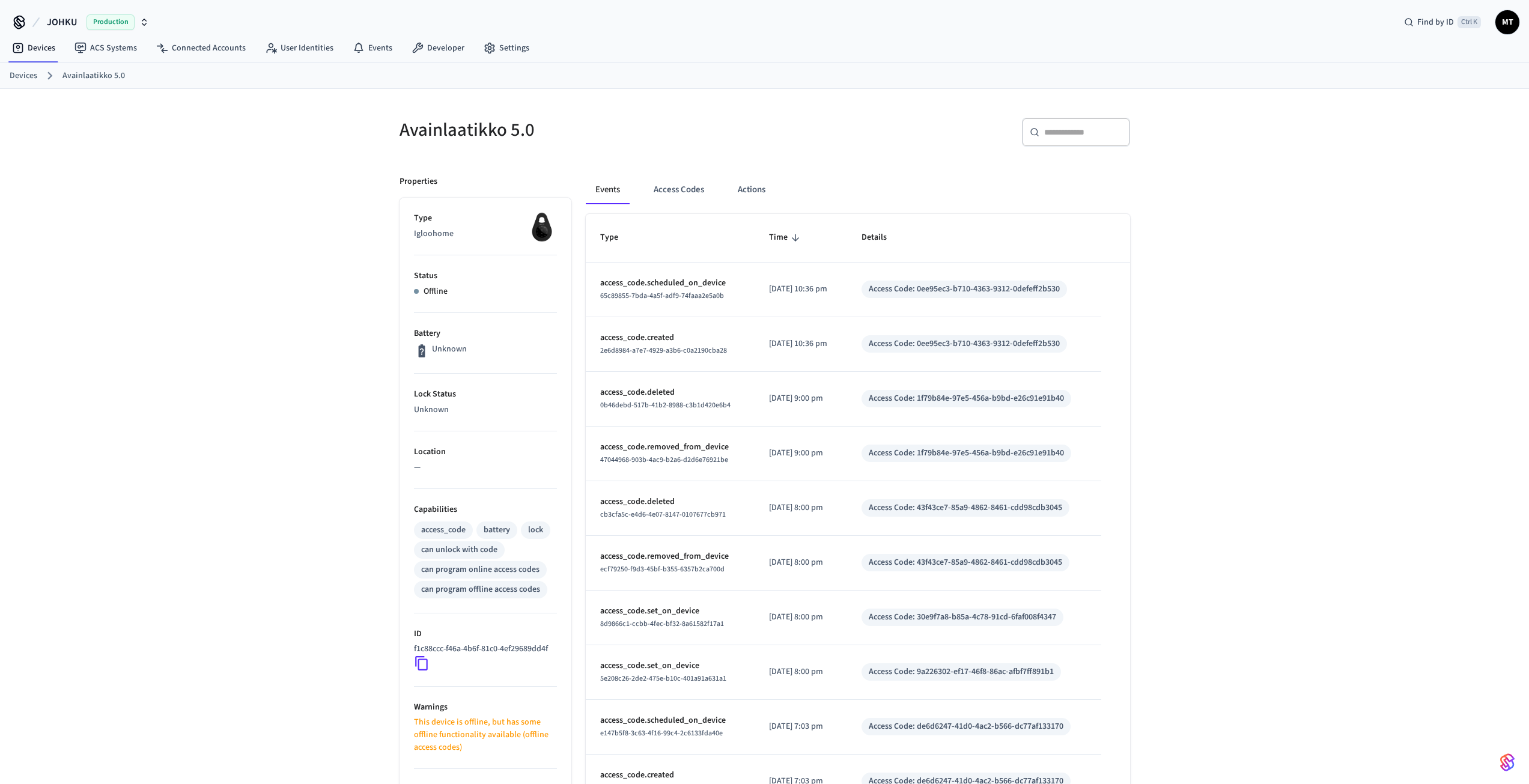
click at [1089, 129] on input "text" at bounding box center [1083, 132] width 78 height 12
paste input "**********"
type input "**********"
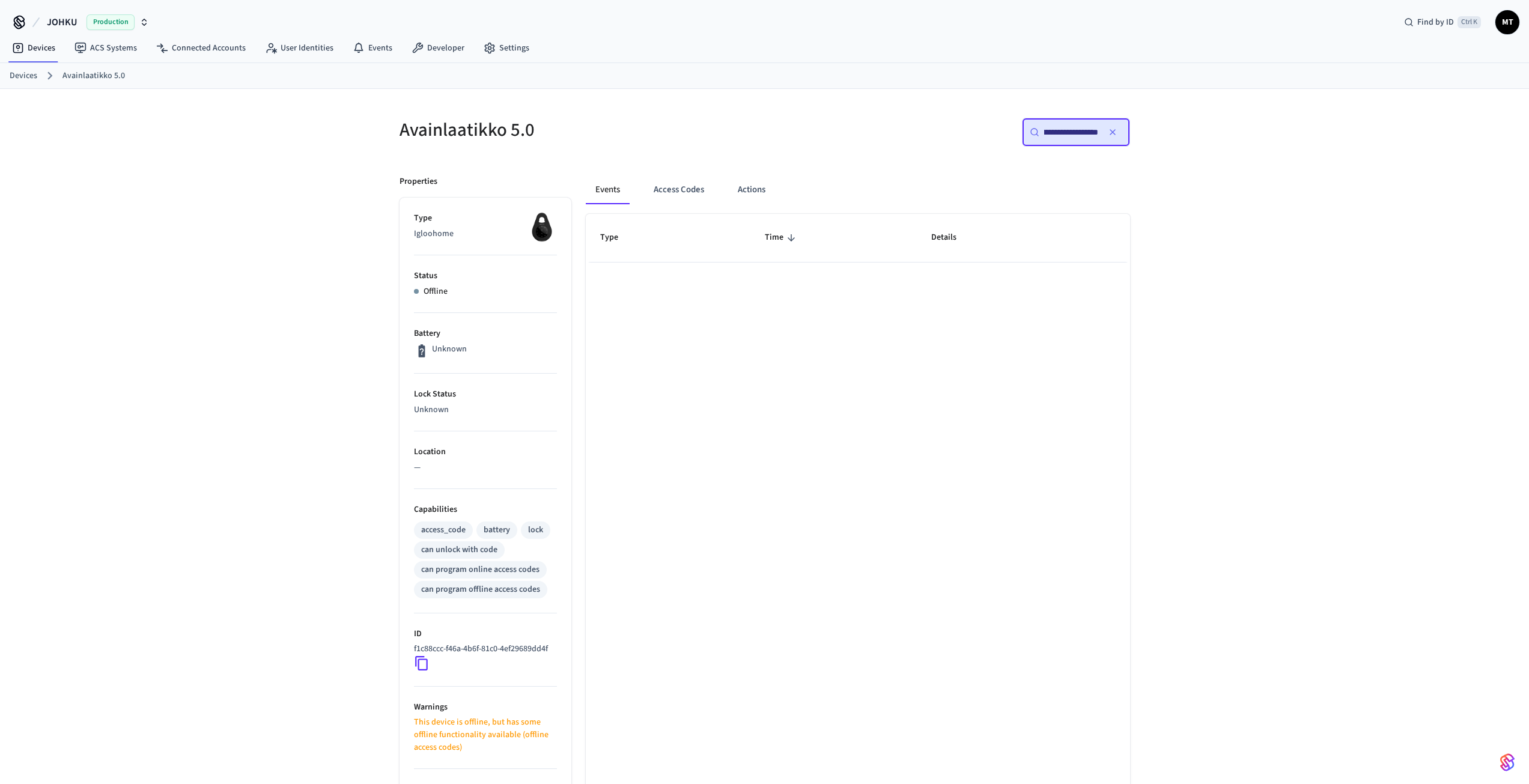
click at [1088, 130] on input "**********" at bounding box center [1071, 132] width 54 height 12
click at [1086, 130] on input "**********" at bounding box center [1071, 132] width 54 height 12
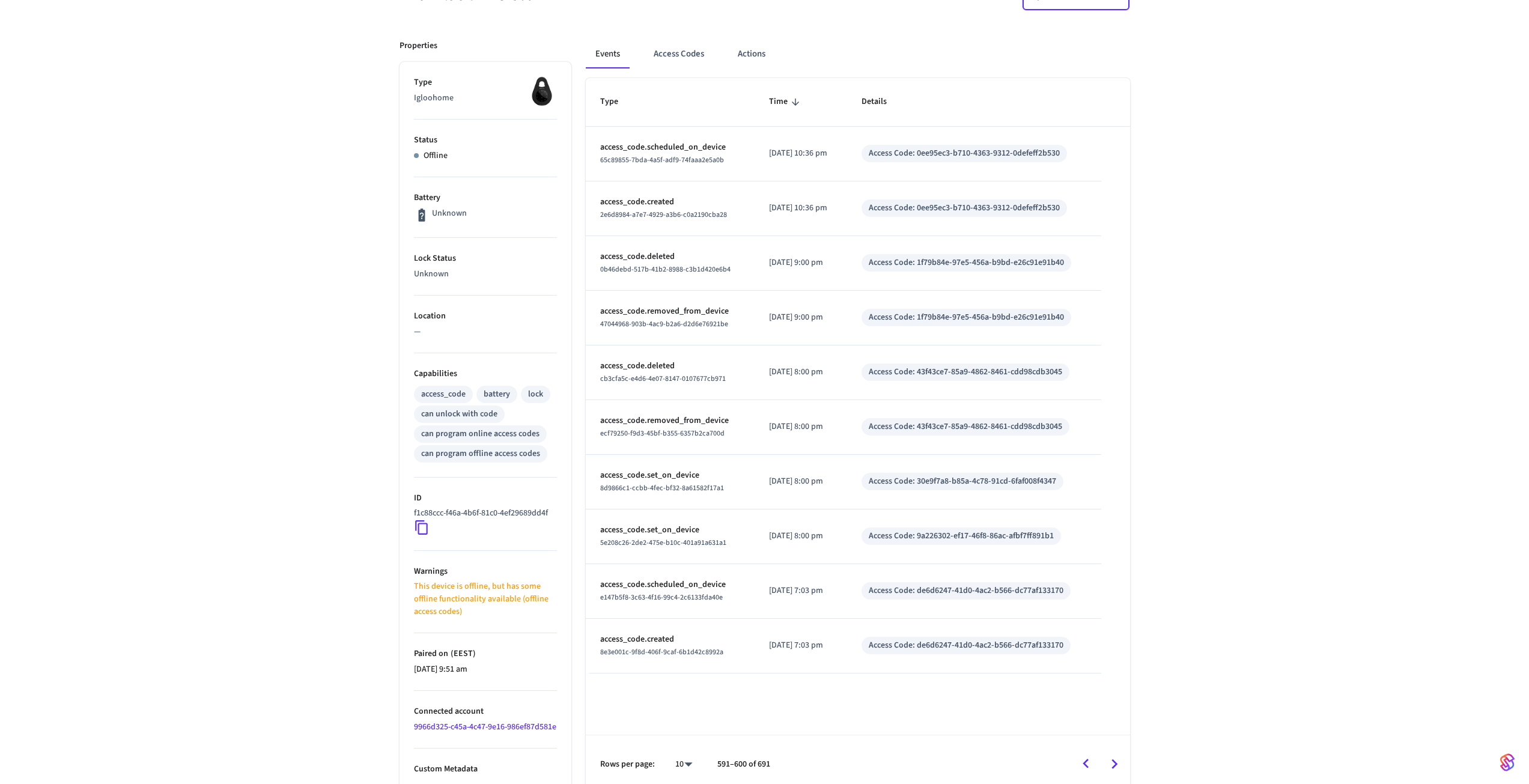
scroll to position [158, 0]
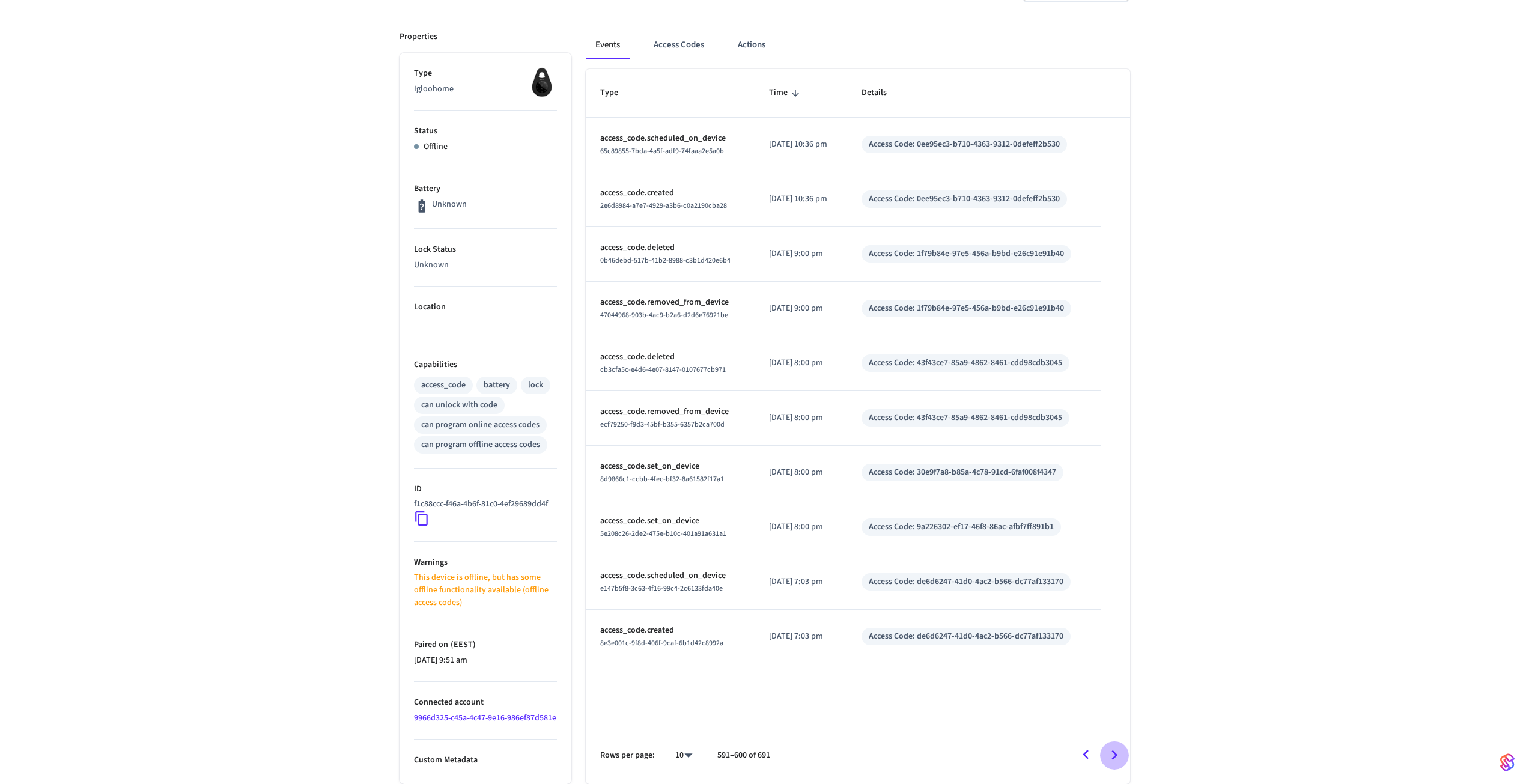
click at [1115, 758] on icon "Go to next page" at bounding box center [1114, 754] width 19 height 19
click at [1112, 752] on icon "Go to next page" at bounding box center [1114, 754] width 19 height 19
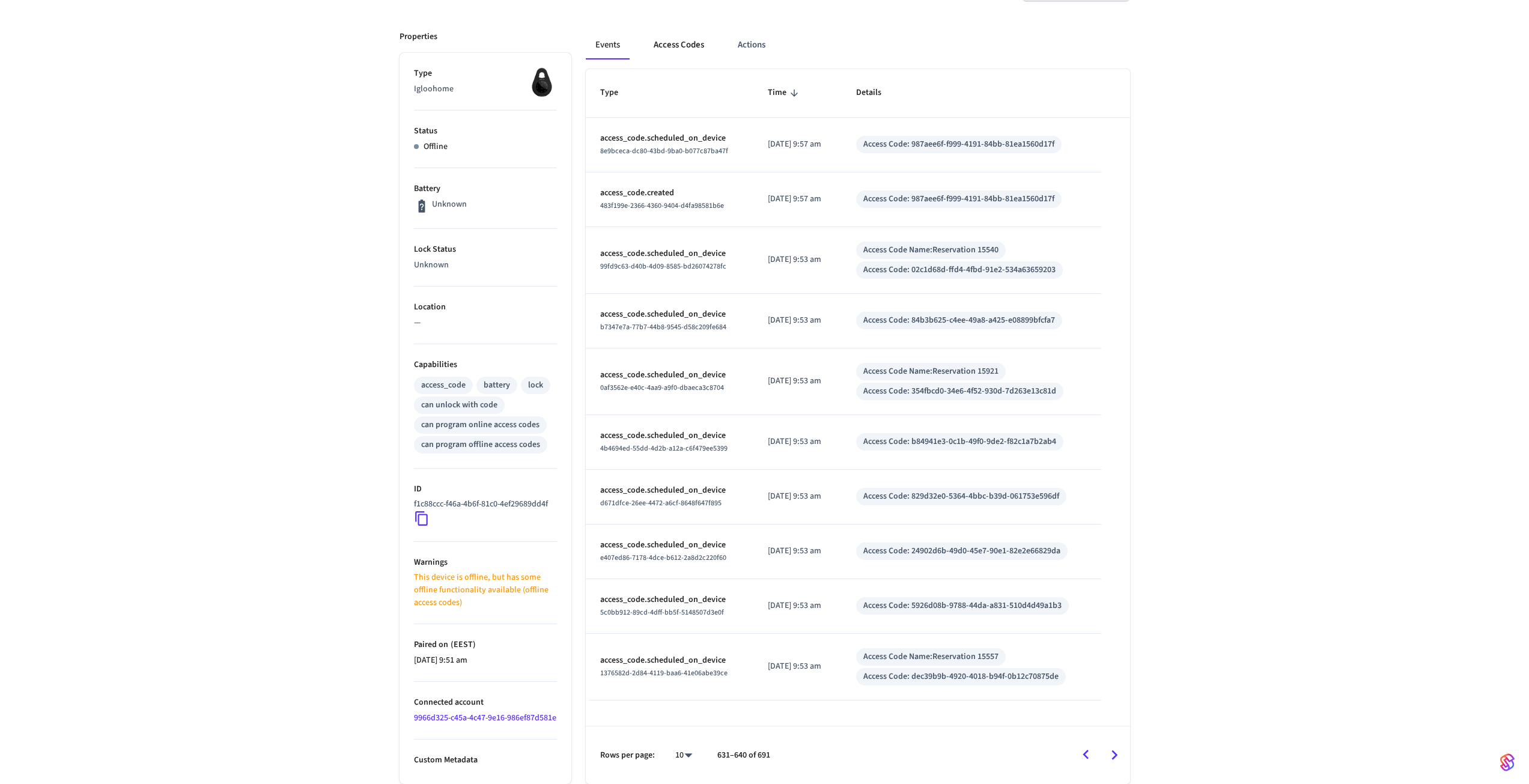
click at [692, 33] on button "Access Codes" at bounding box center [679, 44] width 69 height 29
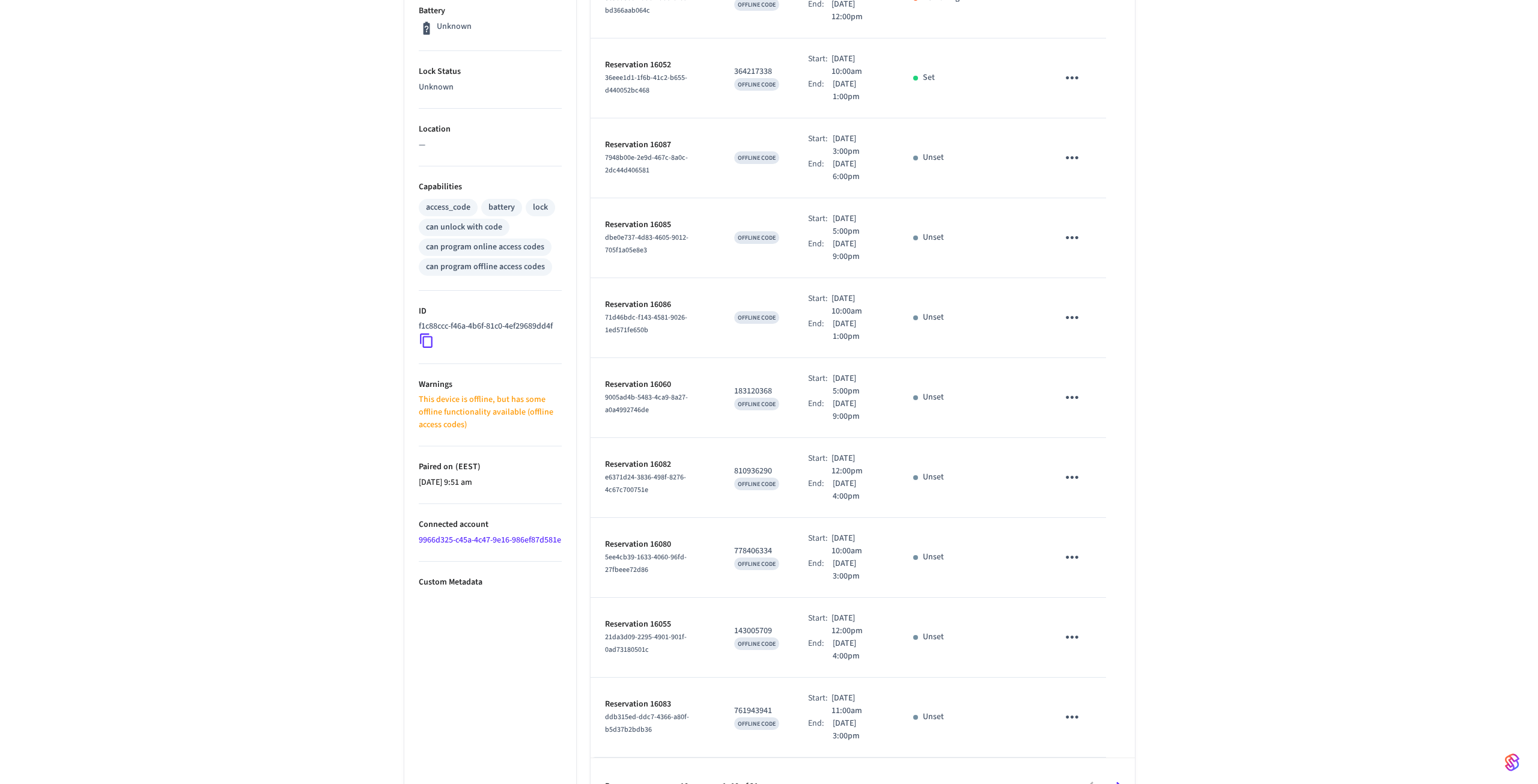
scroll to position [336, 0]
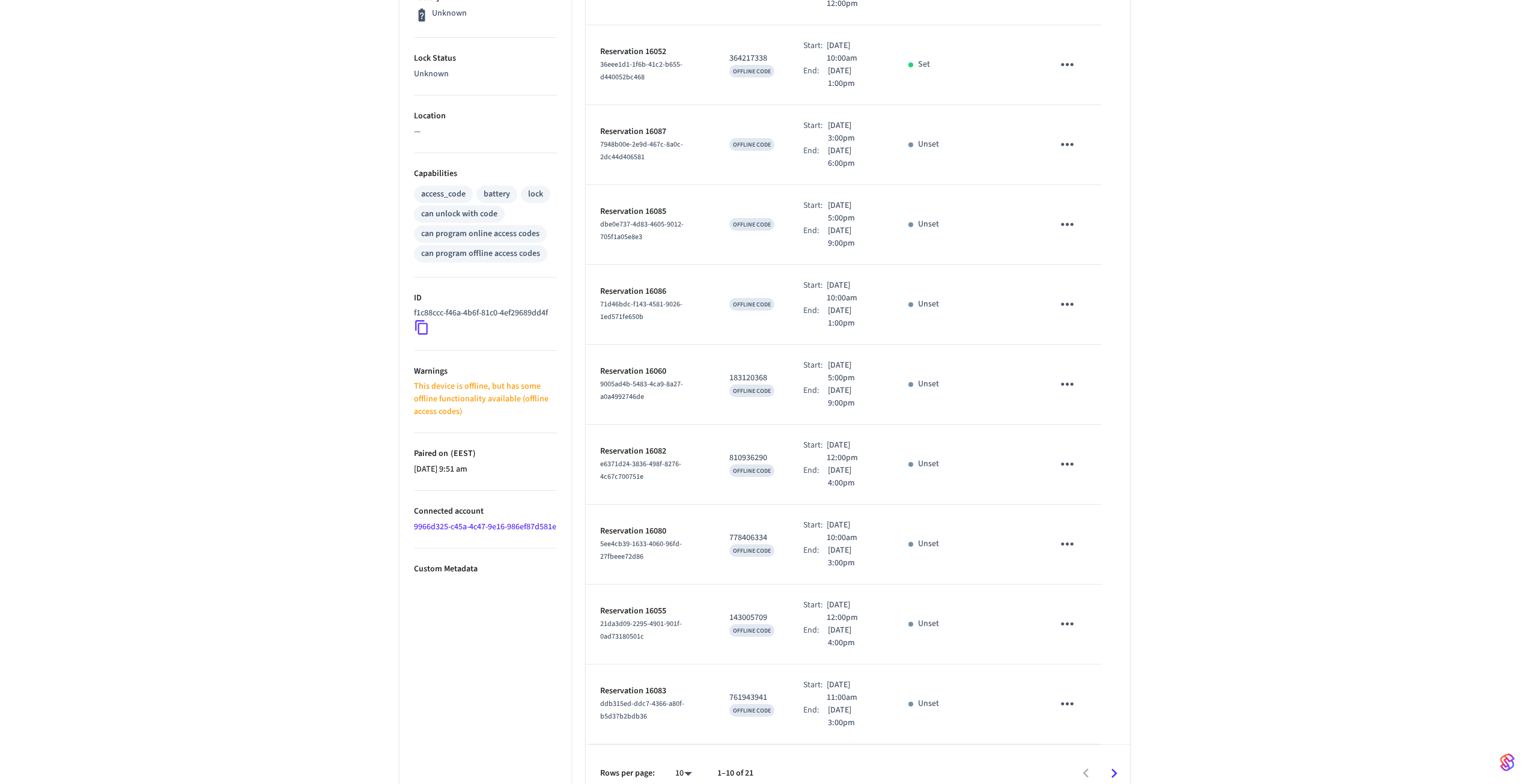
click at [689, 758] on body "JOHKU Production Find by ID Ctrl K MT Devices ACS Systems Connected Accounts Us…" at bounding box center [764, 233] width 1529 height 1138
click at [689, 743] on li "All" at bounding box center [678, 749] width 32 height 32
type input "**"
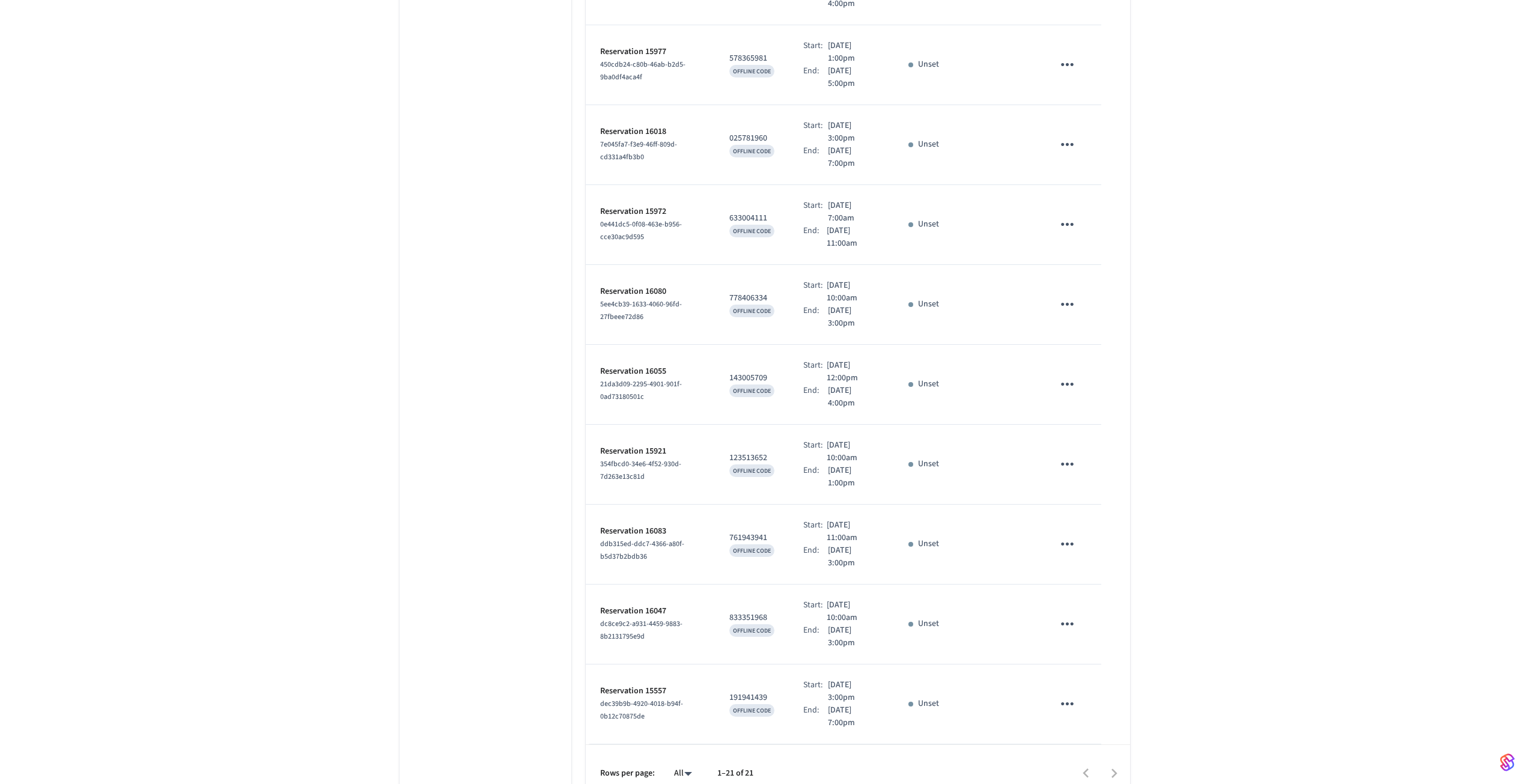
click at [1109, 765] on div at bounding box center [947, 773] width 364 height 28
click at [1114, 759] on div at bounding box center [947, 773] width 364 height 28
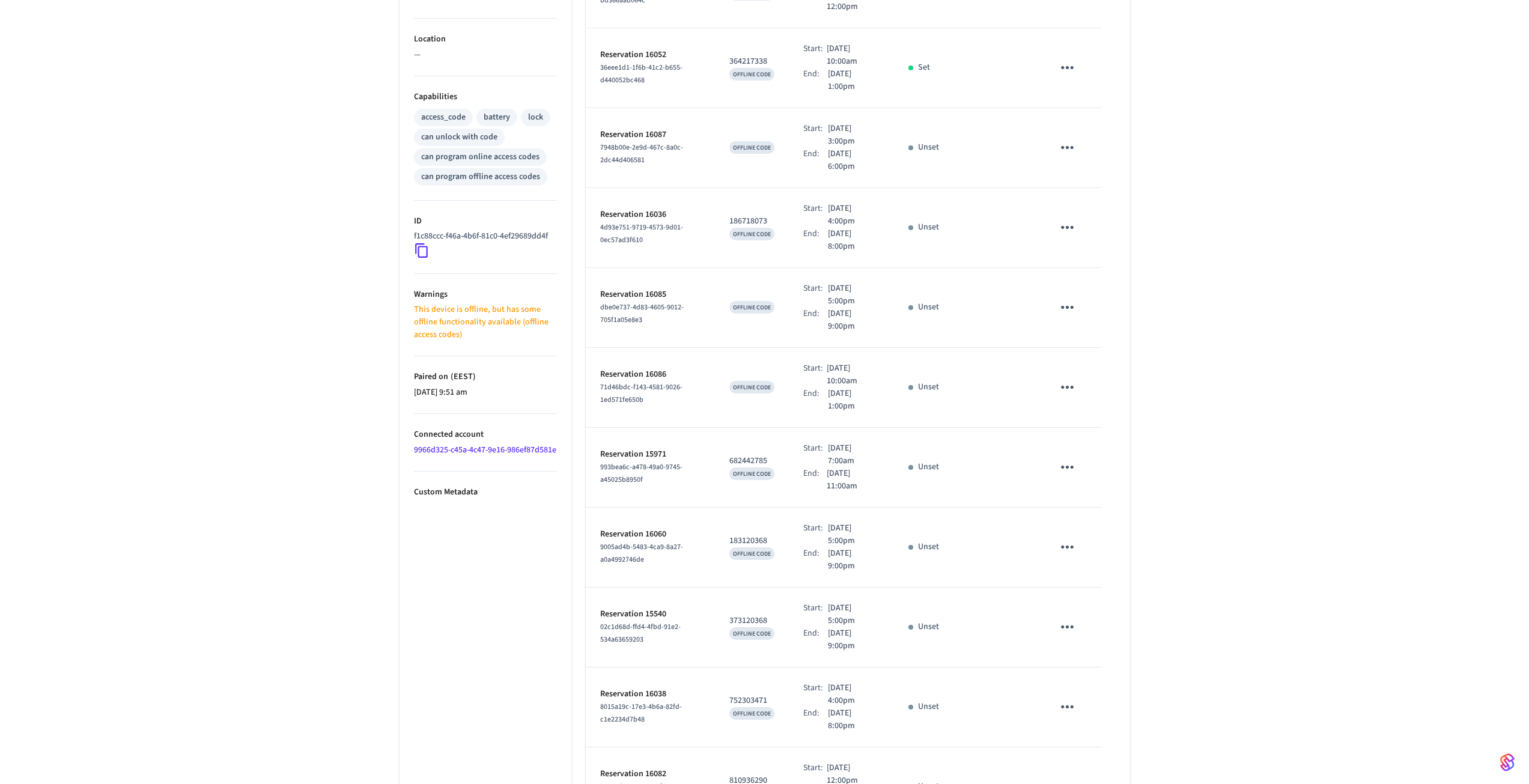
scroll to position [433, 0]
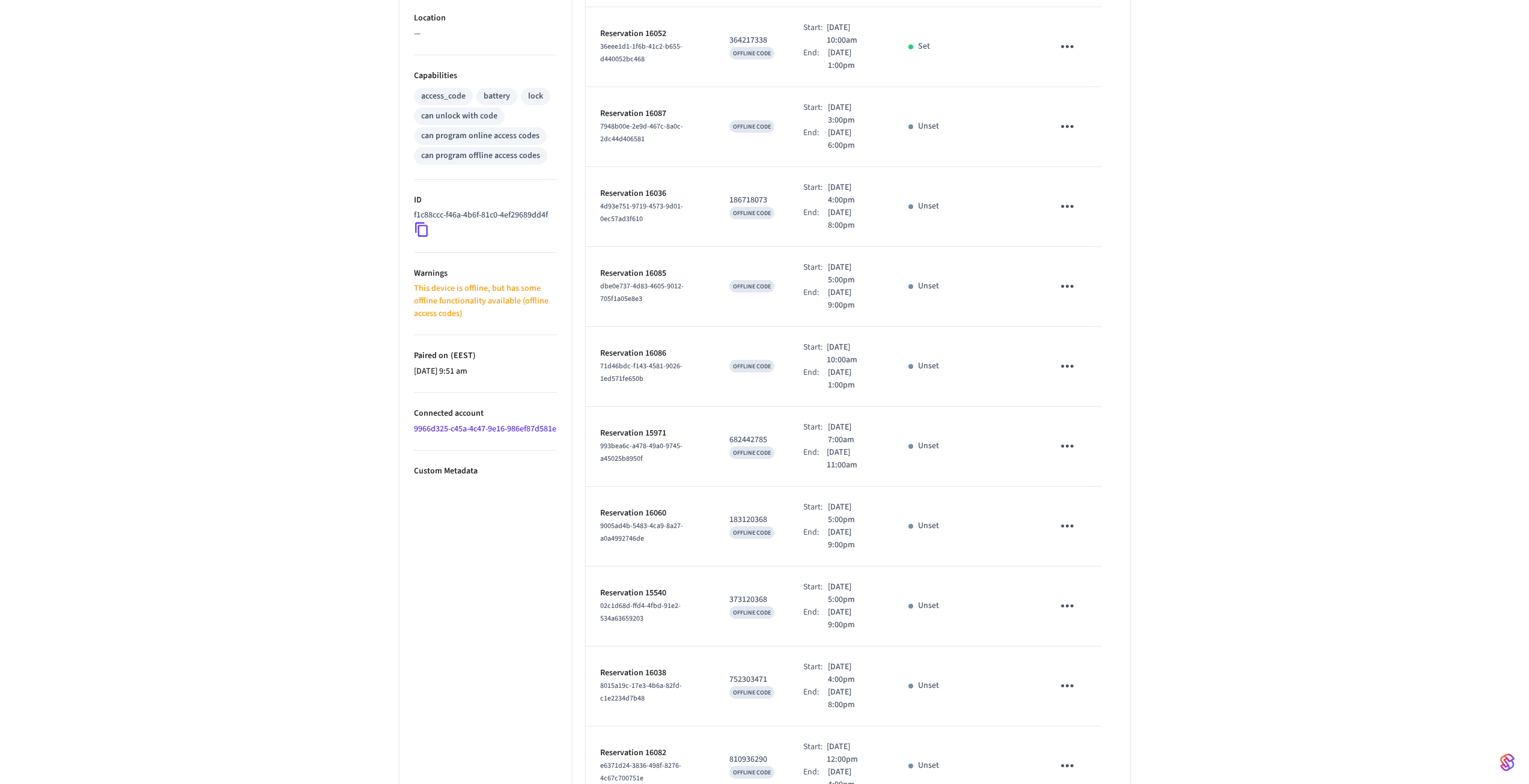
click at [1072, 597] on icon "sticky table" at bounding box center [1067, 606] width 19 height 19
click at [1098, 614] on li "Edit" at bounding box center [1096, 622] width 57 height 32
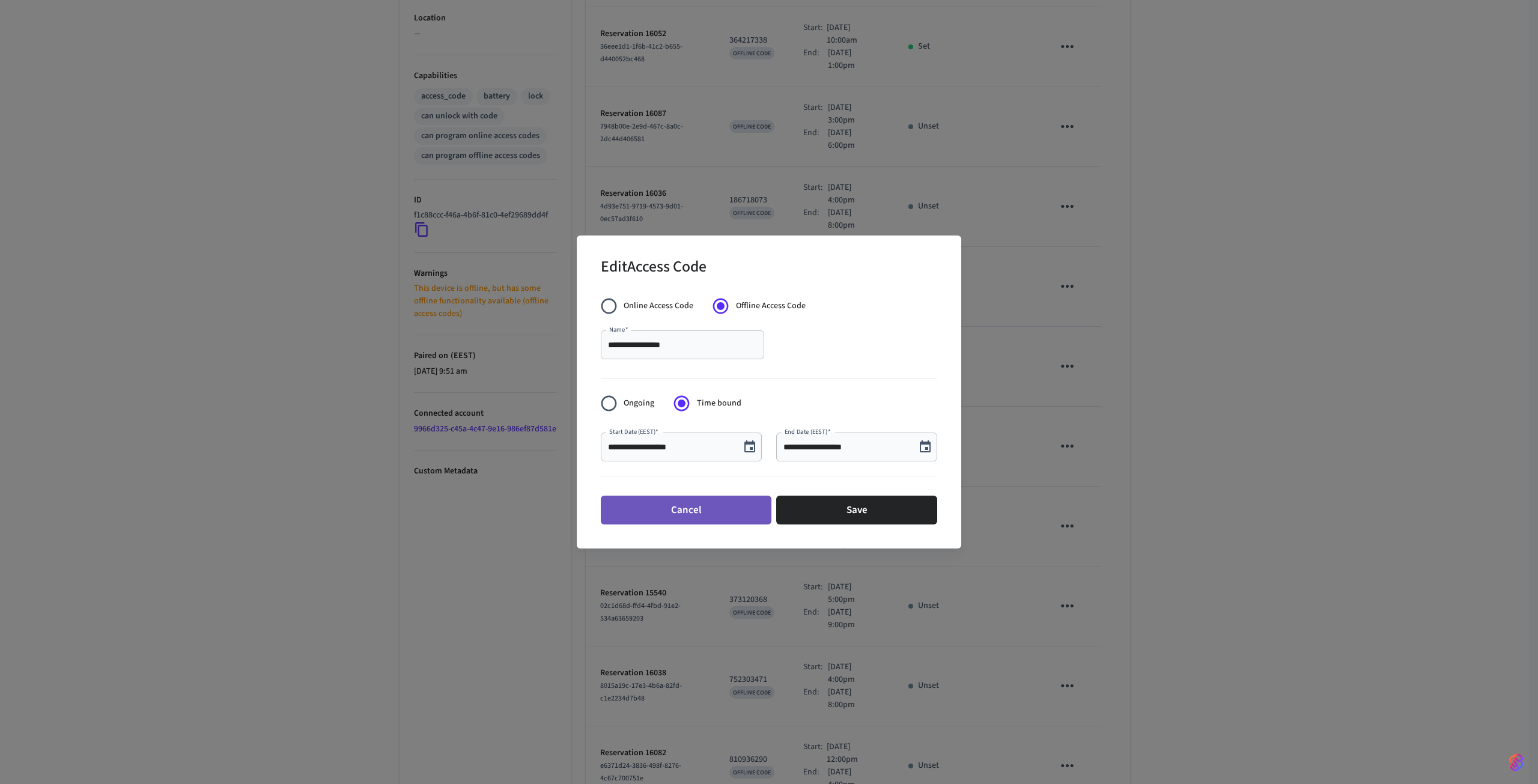
click at [725, 516] on button "Cancel" at bounding box center [686, 509] width 170 height 29
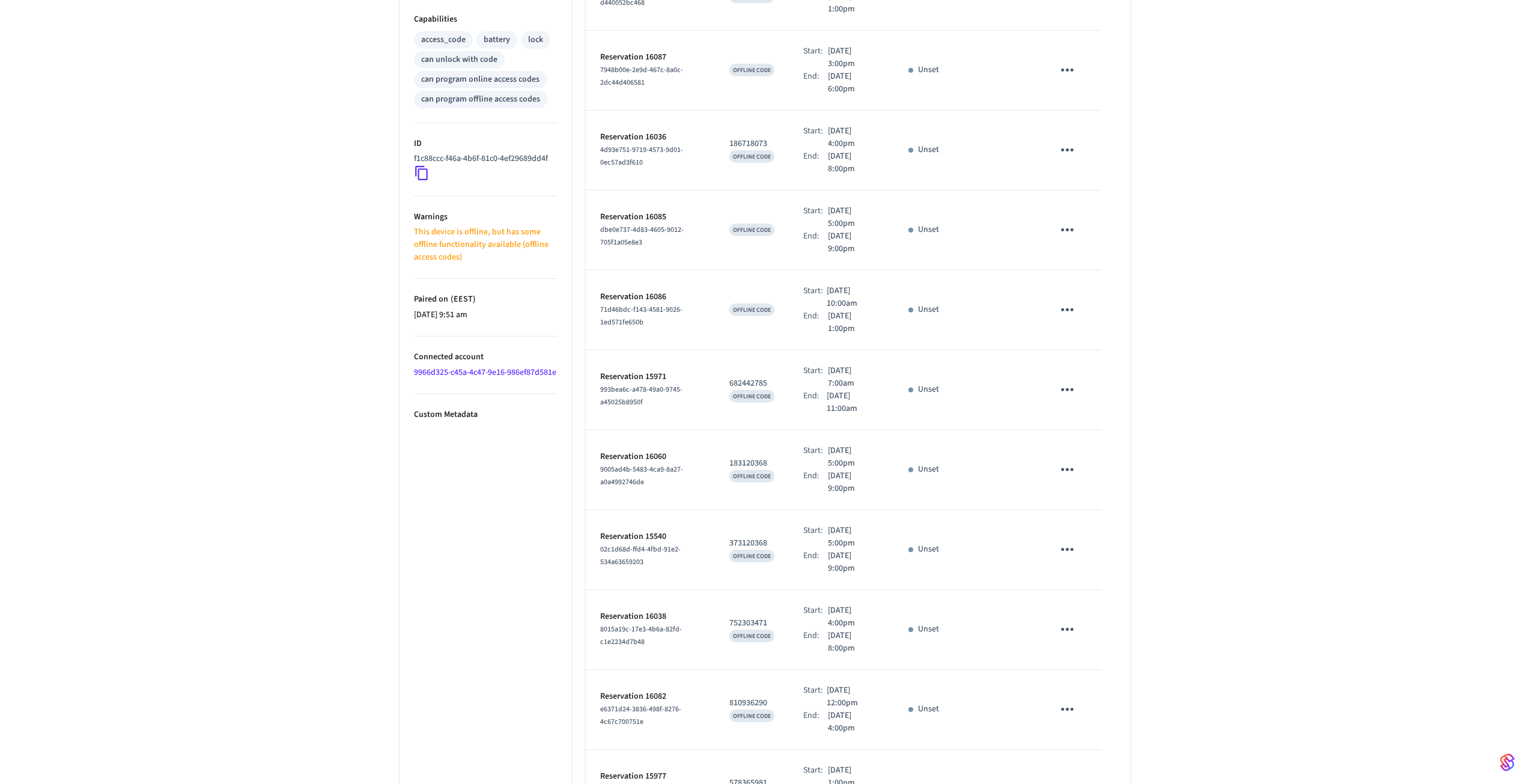
scroll to position [554, 0]
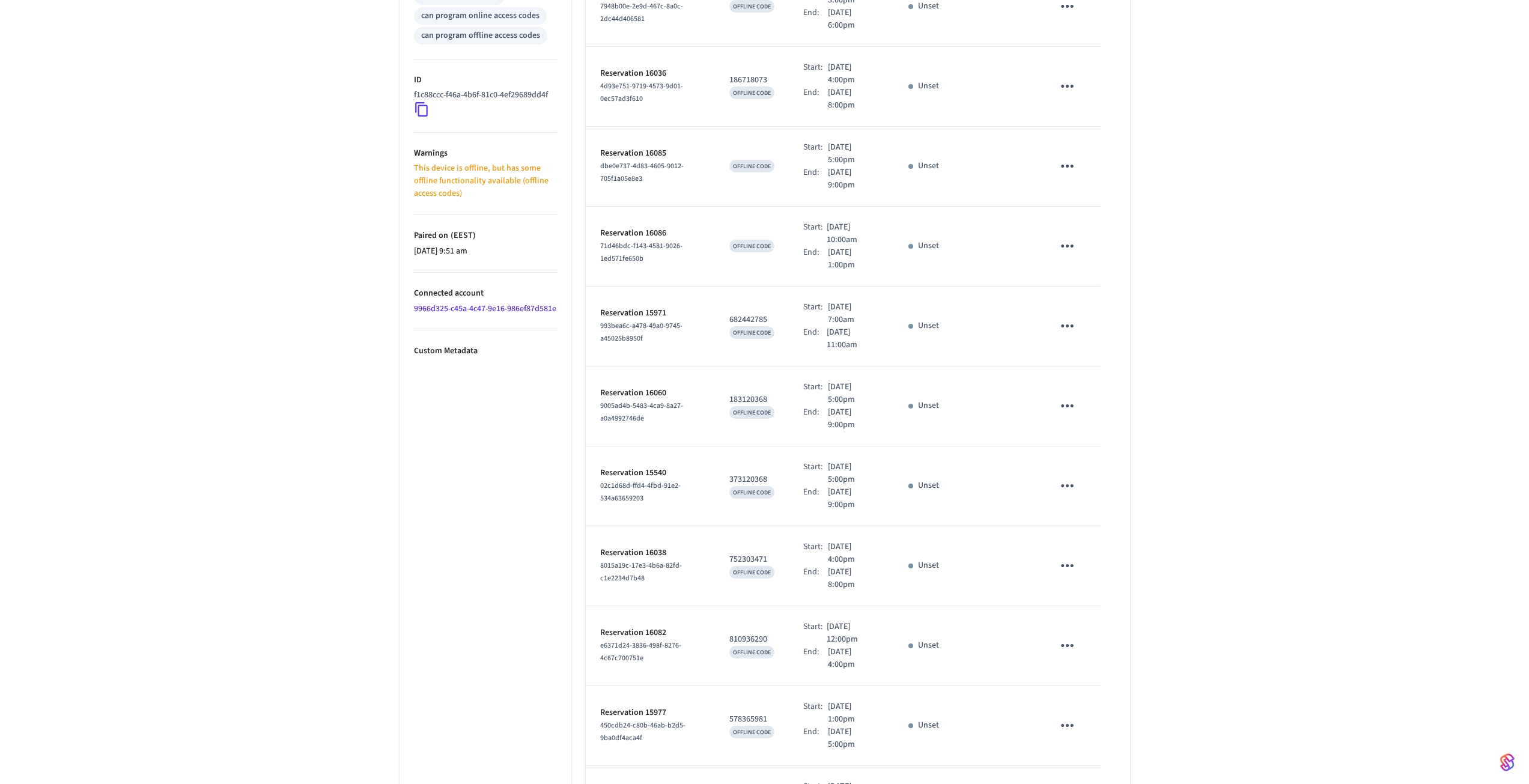
click at [1264, 242] on div "Avainlaatikko 5.0 ​ ​ Add Access Code Properties Type Igloohome Status Offline …" at bounding box center [764, 499] width 1529 height 1928
click at [1067, 476] on icon "sticky table" at bounding box center [1067, 485] width 19 height 19
drag, startPoint x: 1284, startPoint y: 343, endPoint x: 1279, endPoint y: 334, distance: 10.3
click at [1285, 343] on div at bounding box center [769, 392] width 1538 height 784
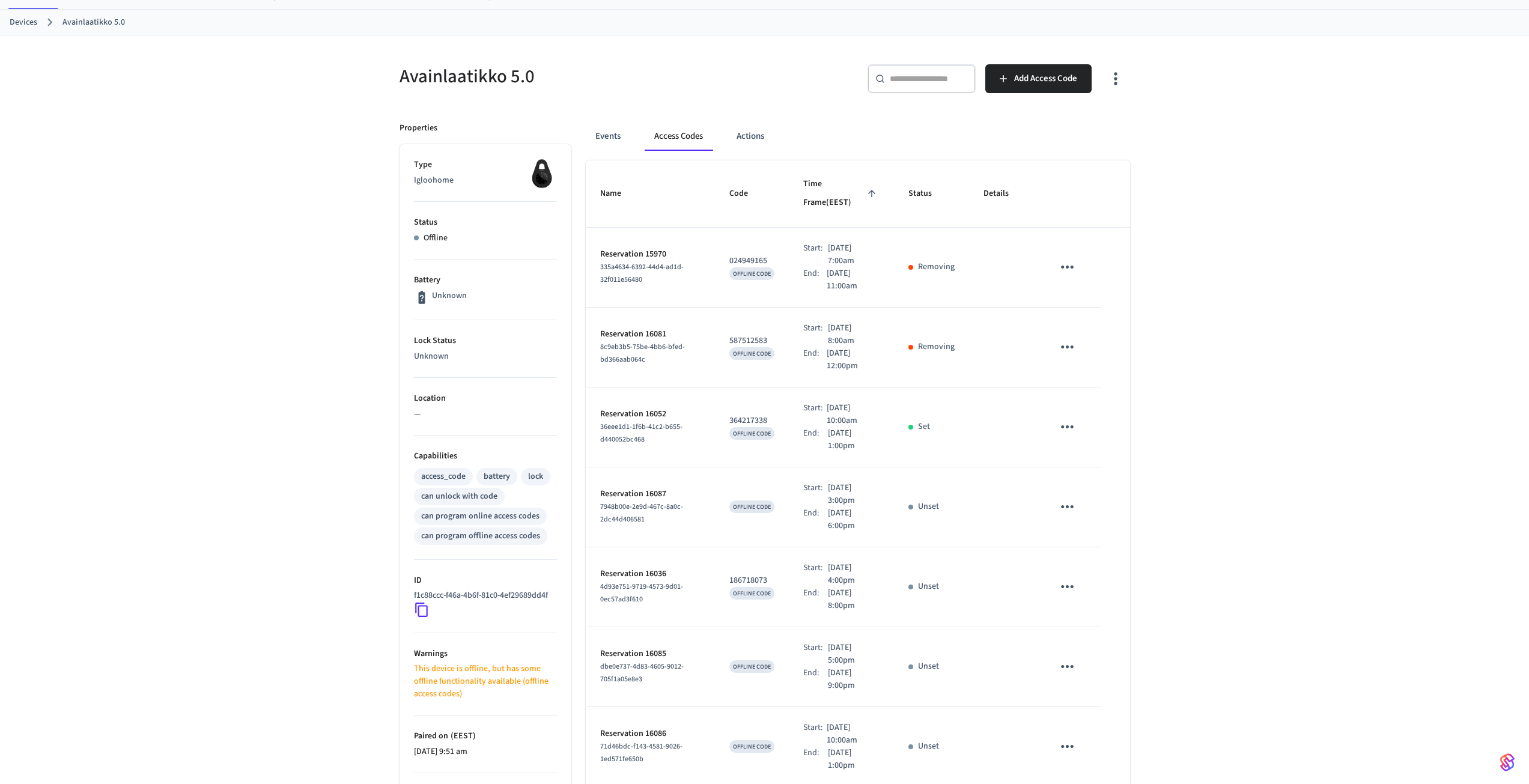
scroll to position [0, 0]
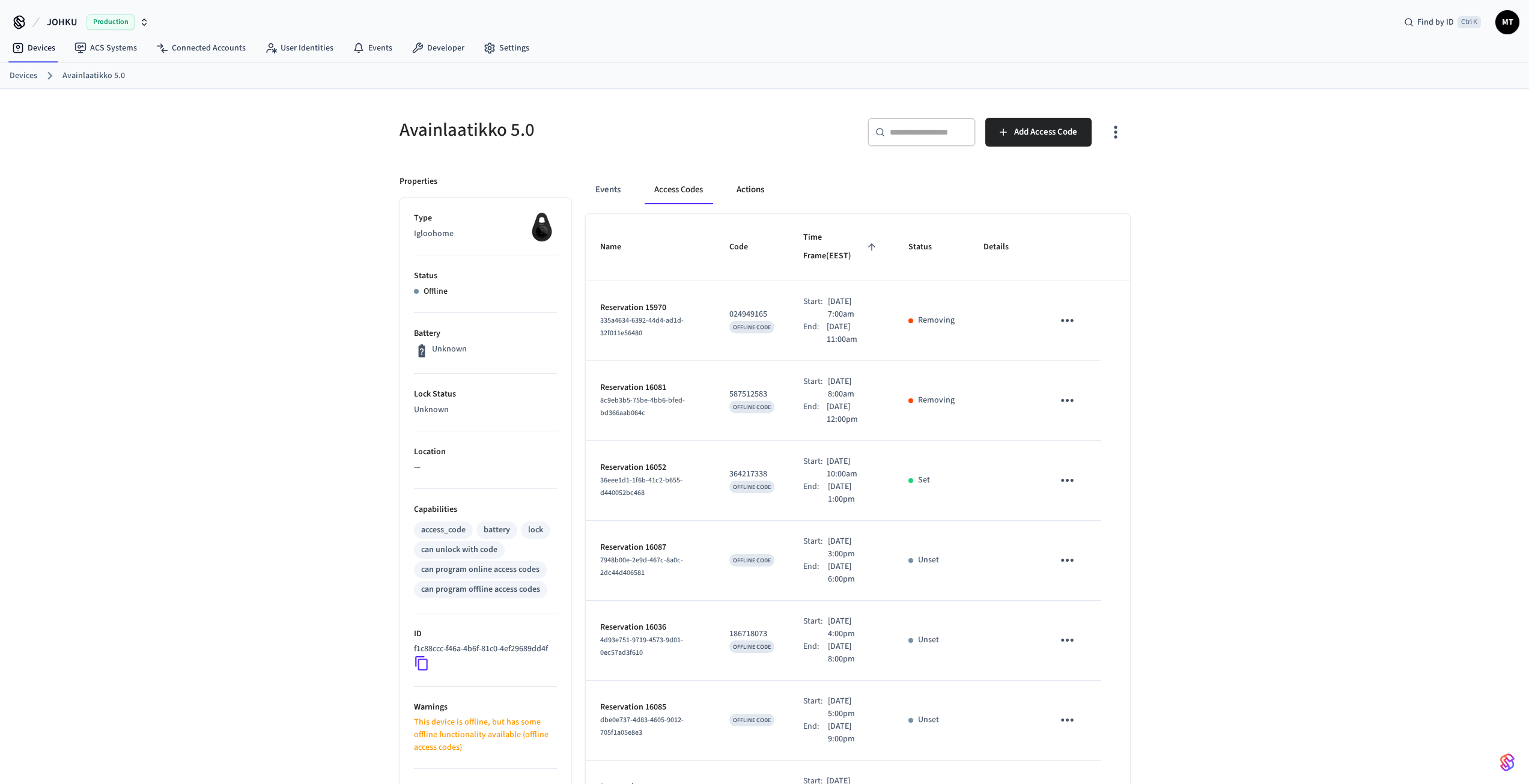
click at [757, 194] on button "Actions" at bounding box center [750, 189] width 47 height 29
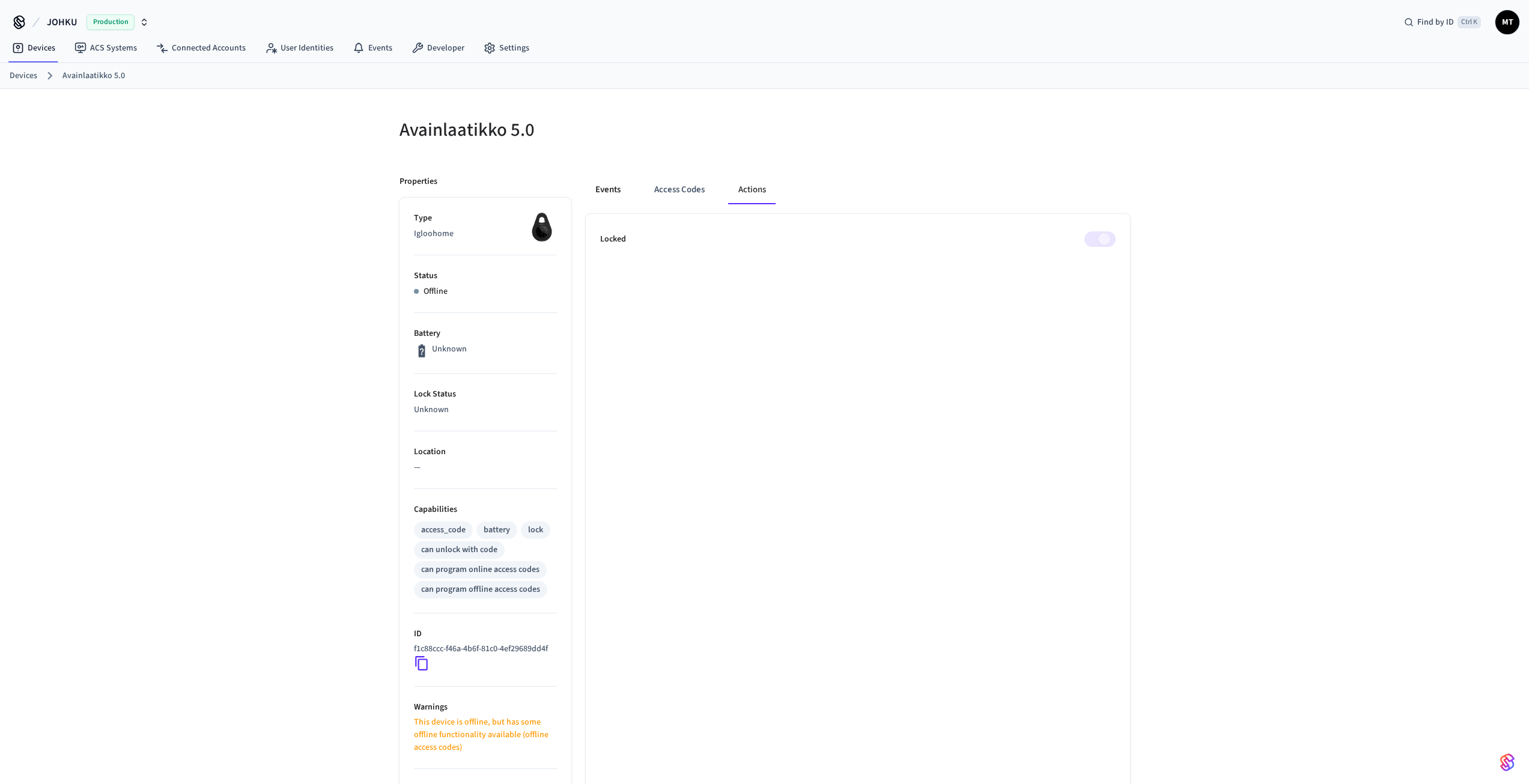
click at [599, 183] on button "Events" at bounding box center [608, 189] width 44 height 29
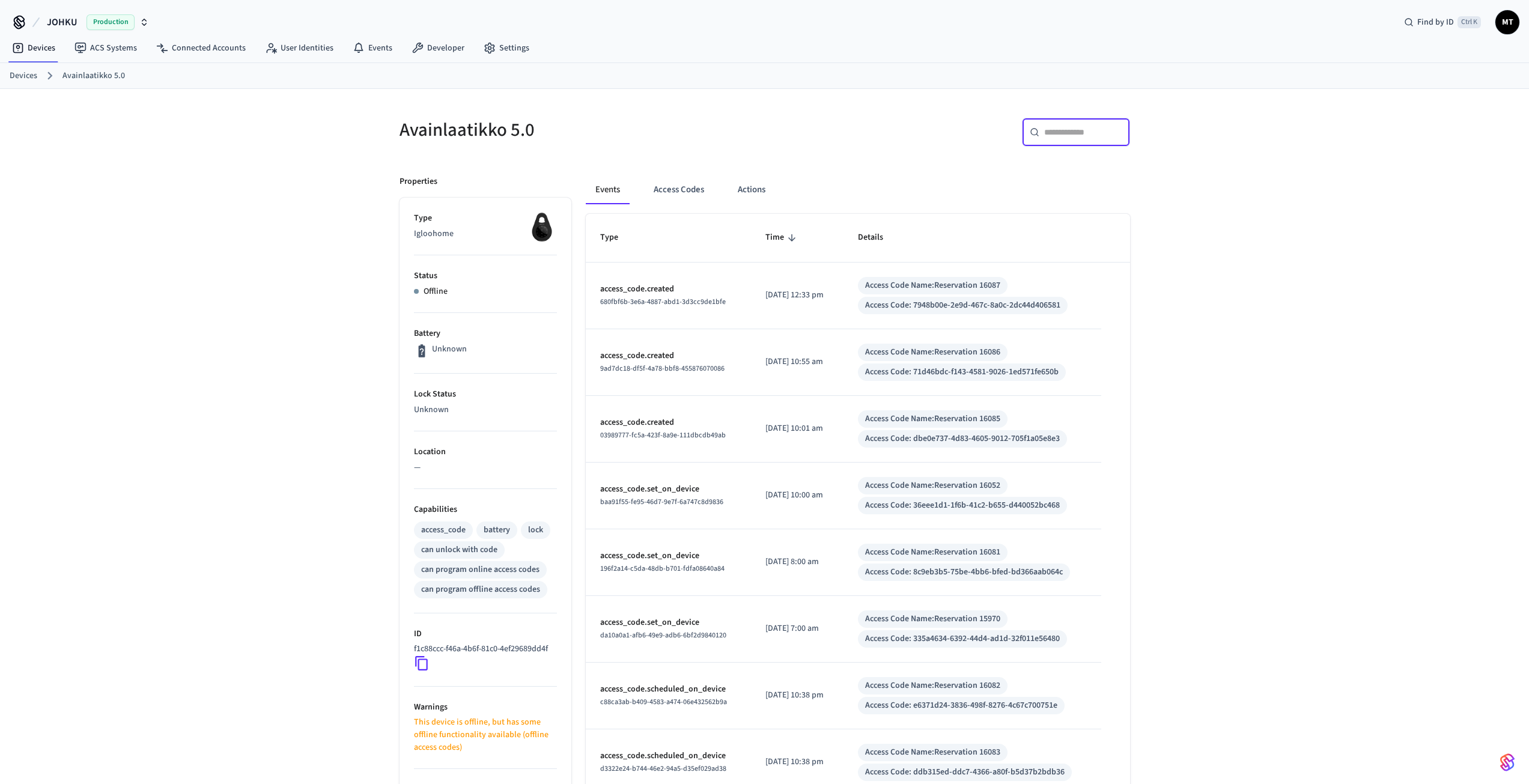
click at [1057, 137] on input "text" at bounding box center [1083, 132] width 78 height 12
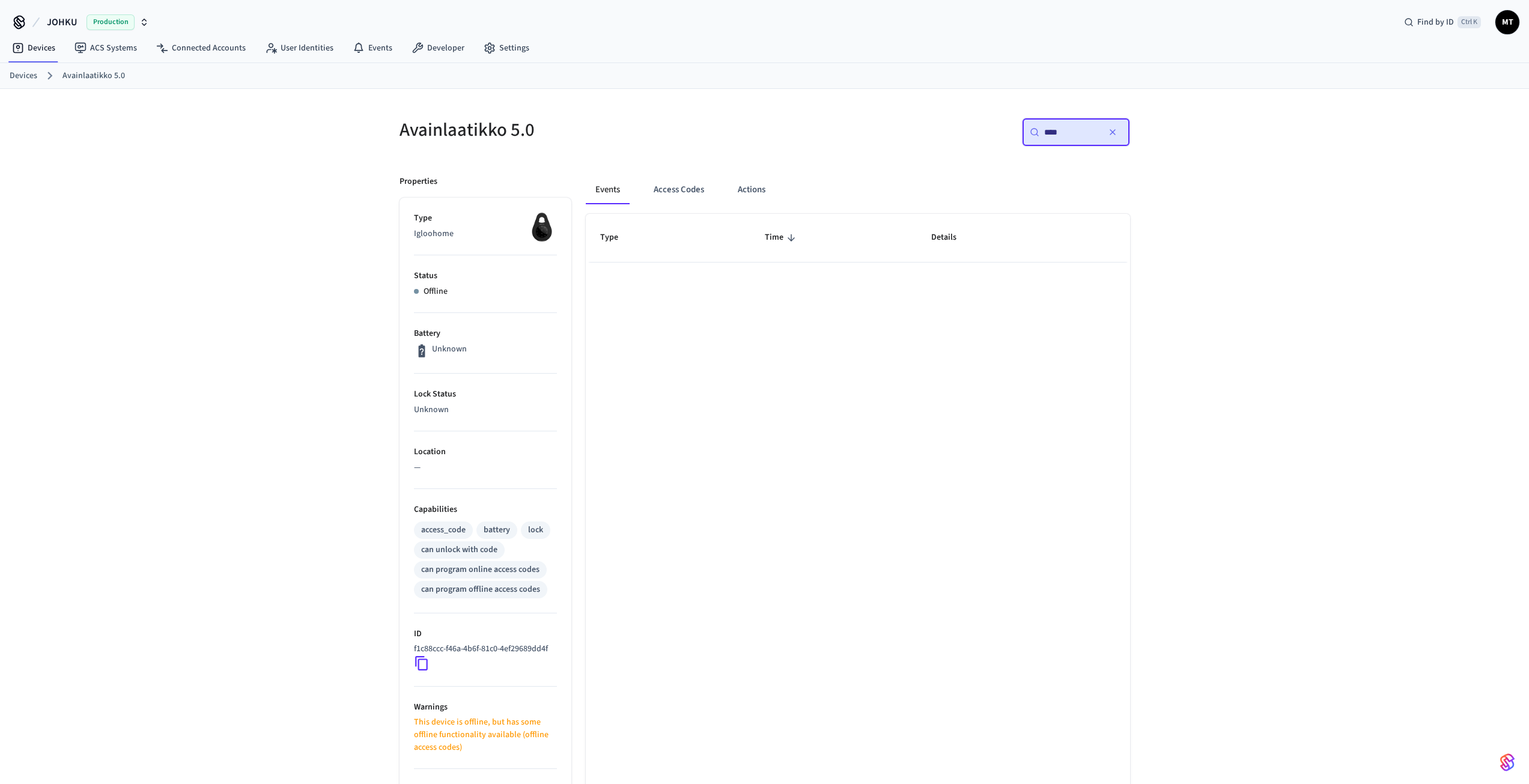
type input "*****"
type input "*"
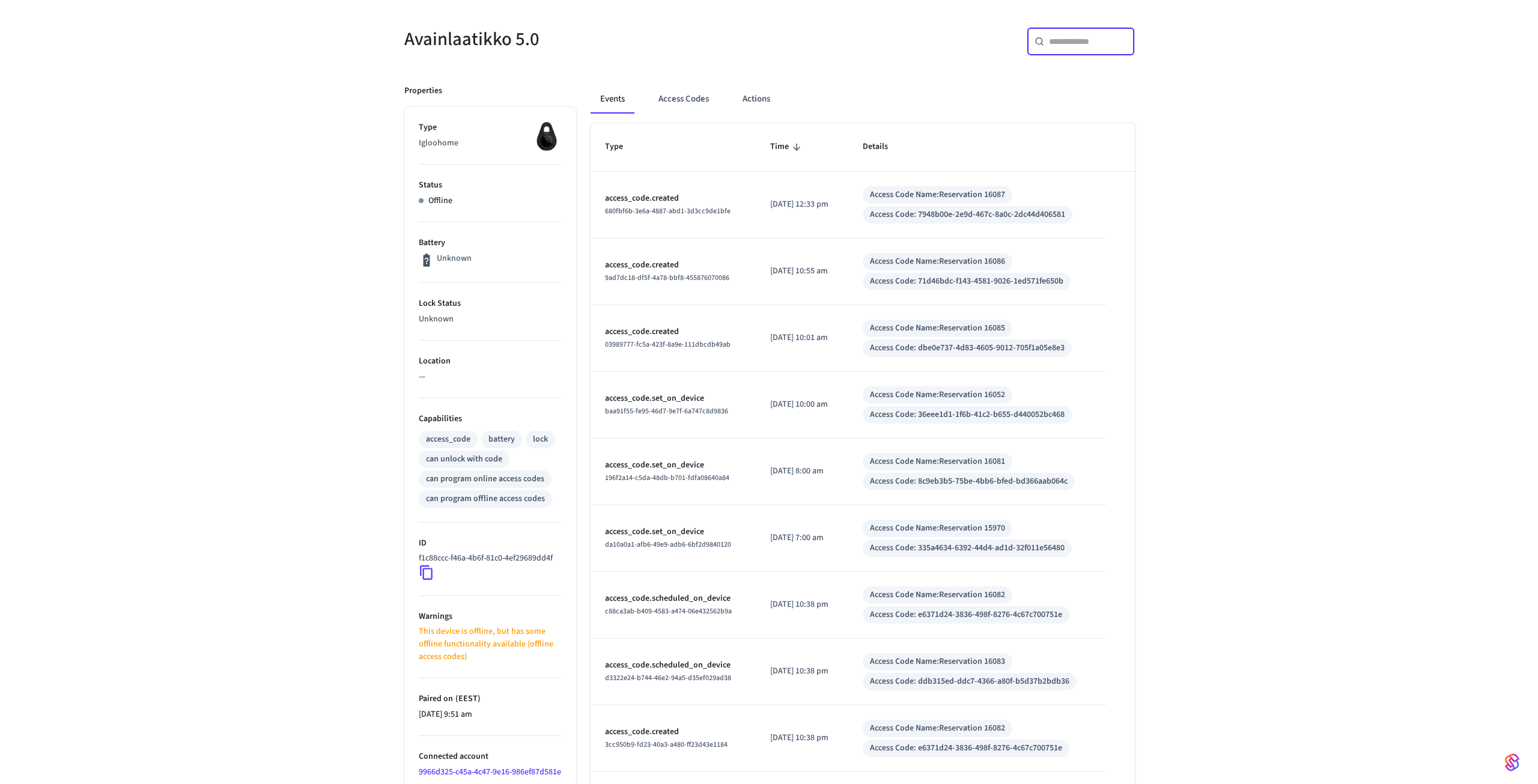
scroll to position [203, 0]
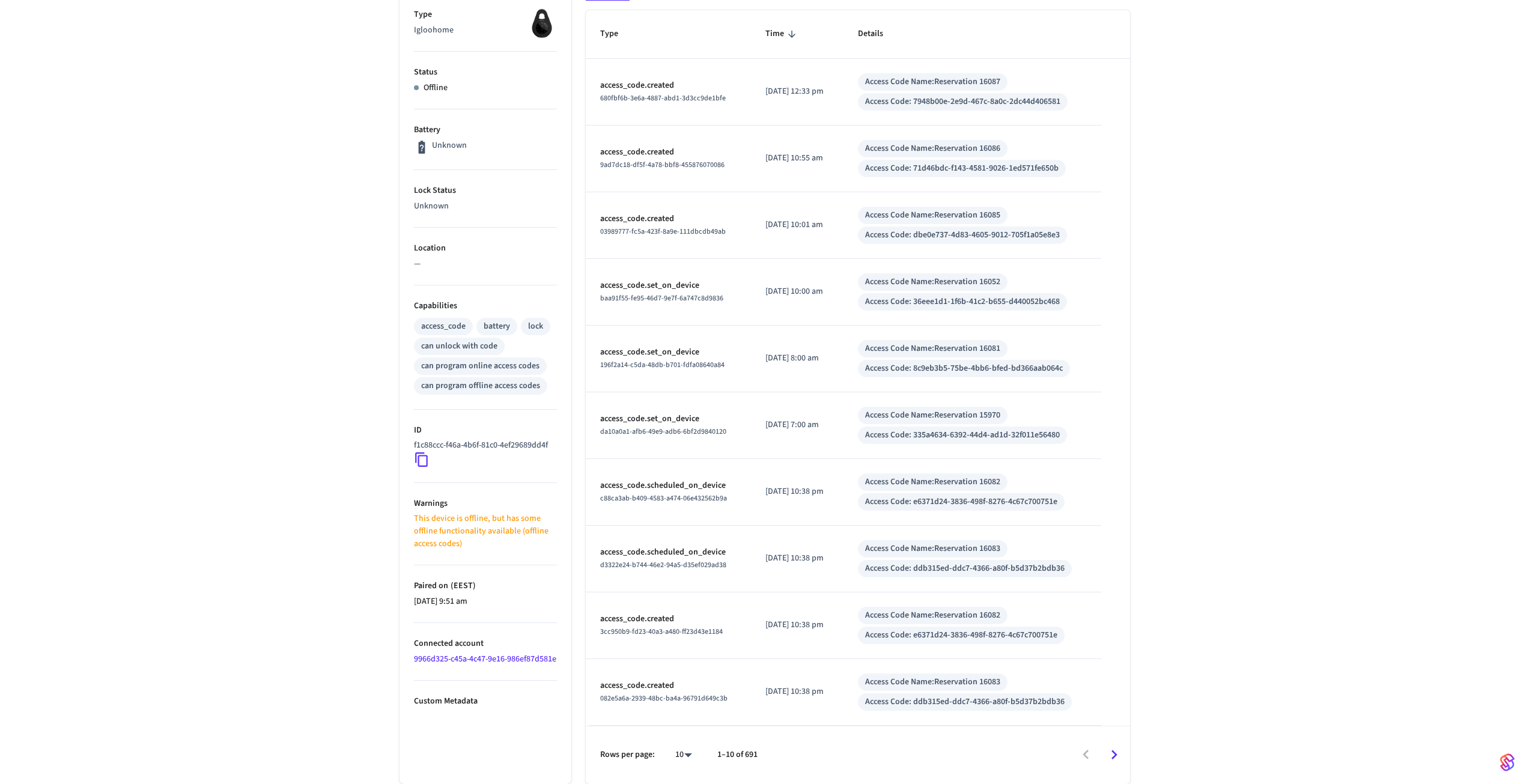
click at [740, 744] on div "Rows per page: 10 ** 1–10 of 691" at bounding box center [858, 755] width 544 height 58
click at [686, 749] on body "JOHKU Production Find by ID Ctrl K MT Devices ACS Systems Connected Accounts Us…" at bounding box center [764, 290] width 1529 height 987
click at [684, 744] on li "100" at bounding box center [678, 749] width 32 height 32
type input "***"
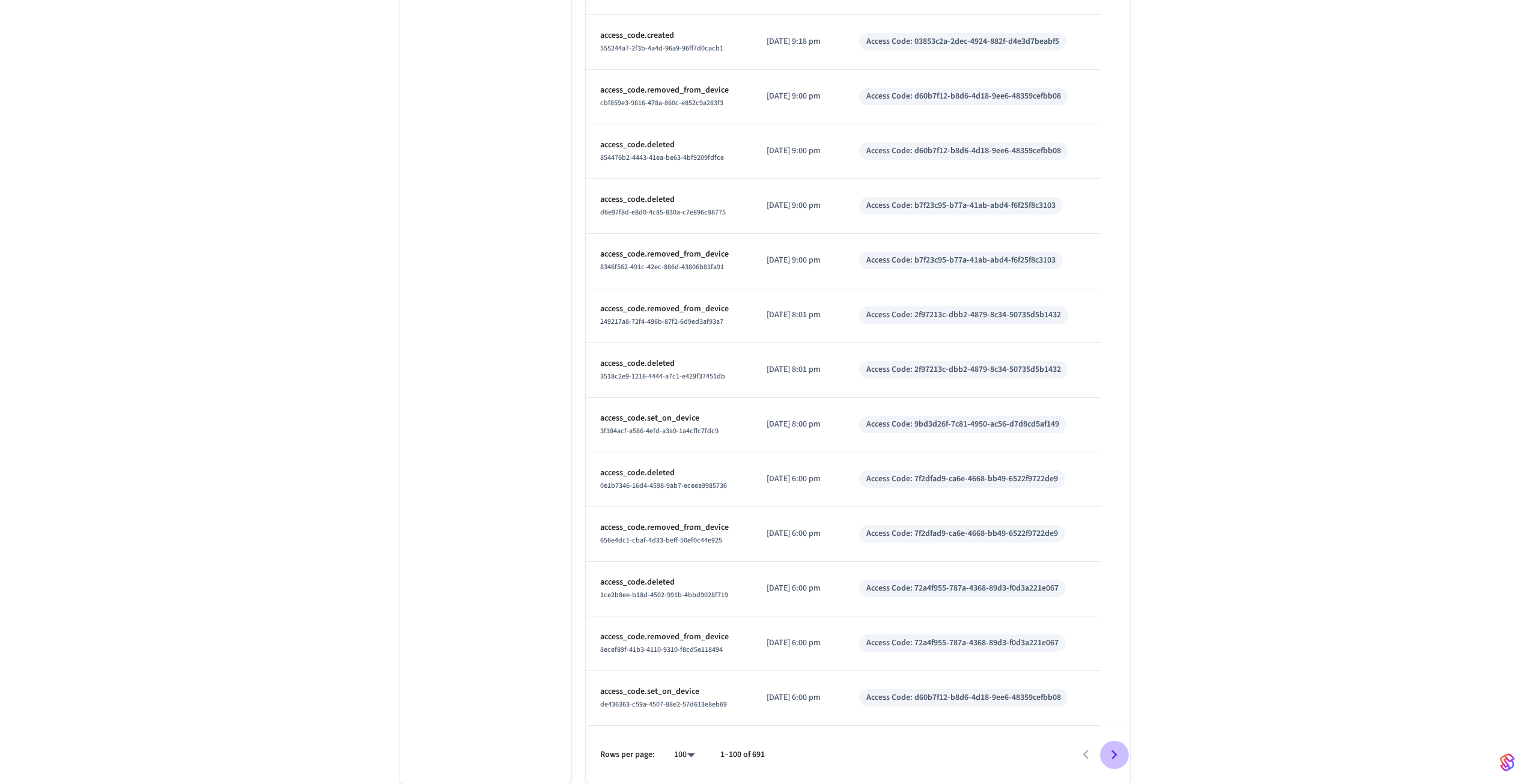
click at [1108, 749] on icon "Go to next page" at bounding box center [1114, 754] width 19 height 19
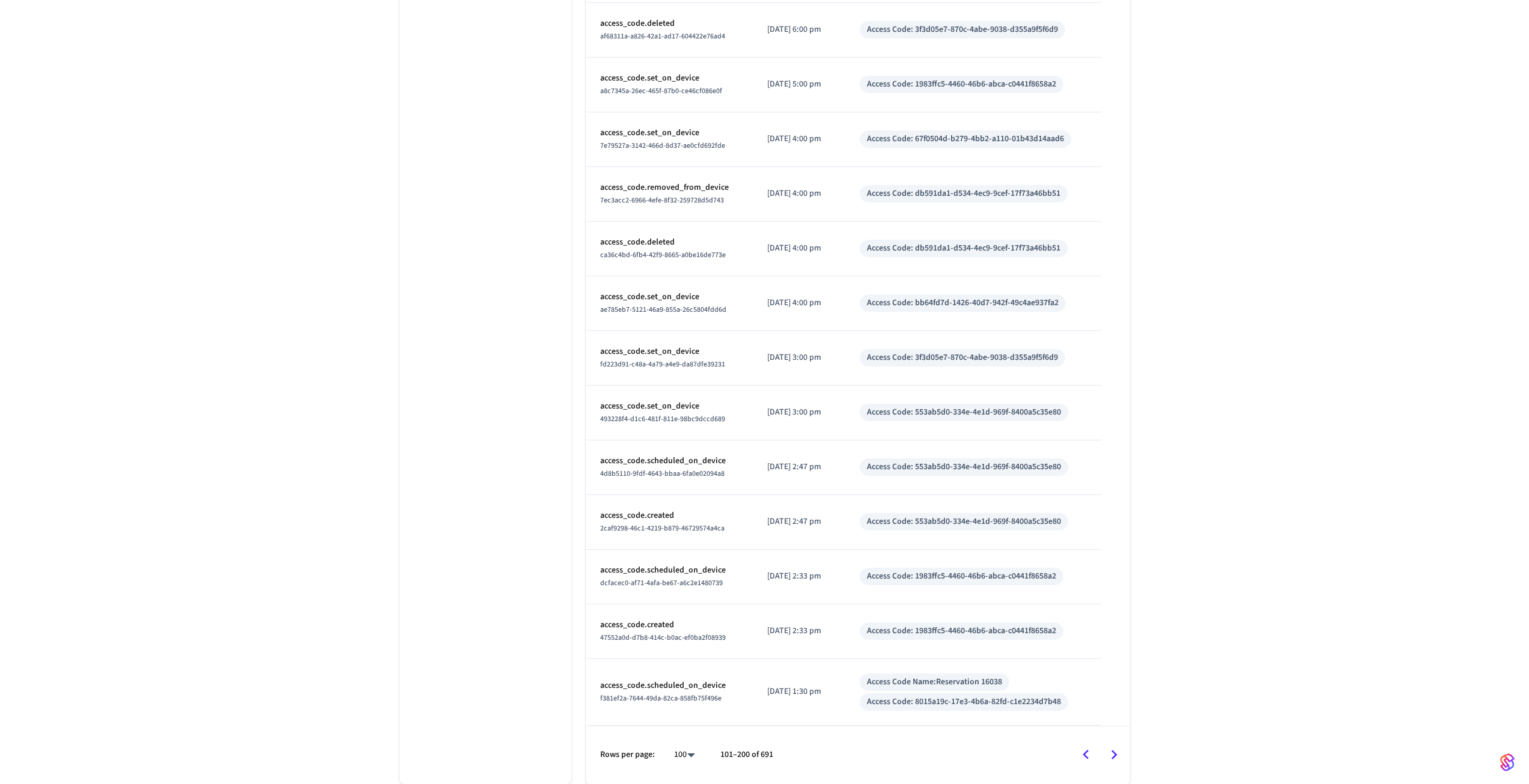
click at [1108, 749] on icon "Go to next page" at bounding box center [1114, 754] width 19 height 19
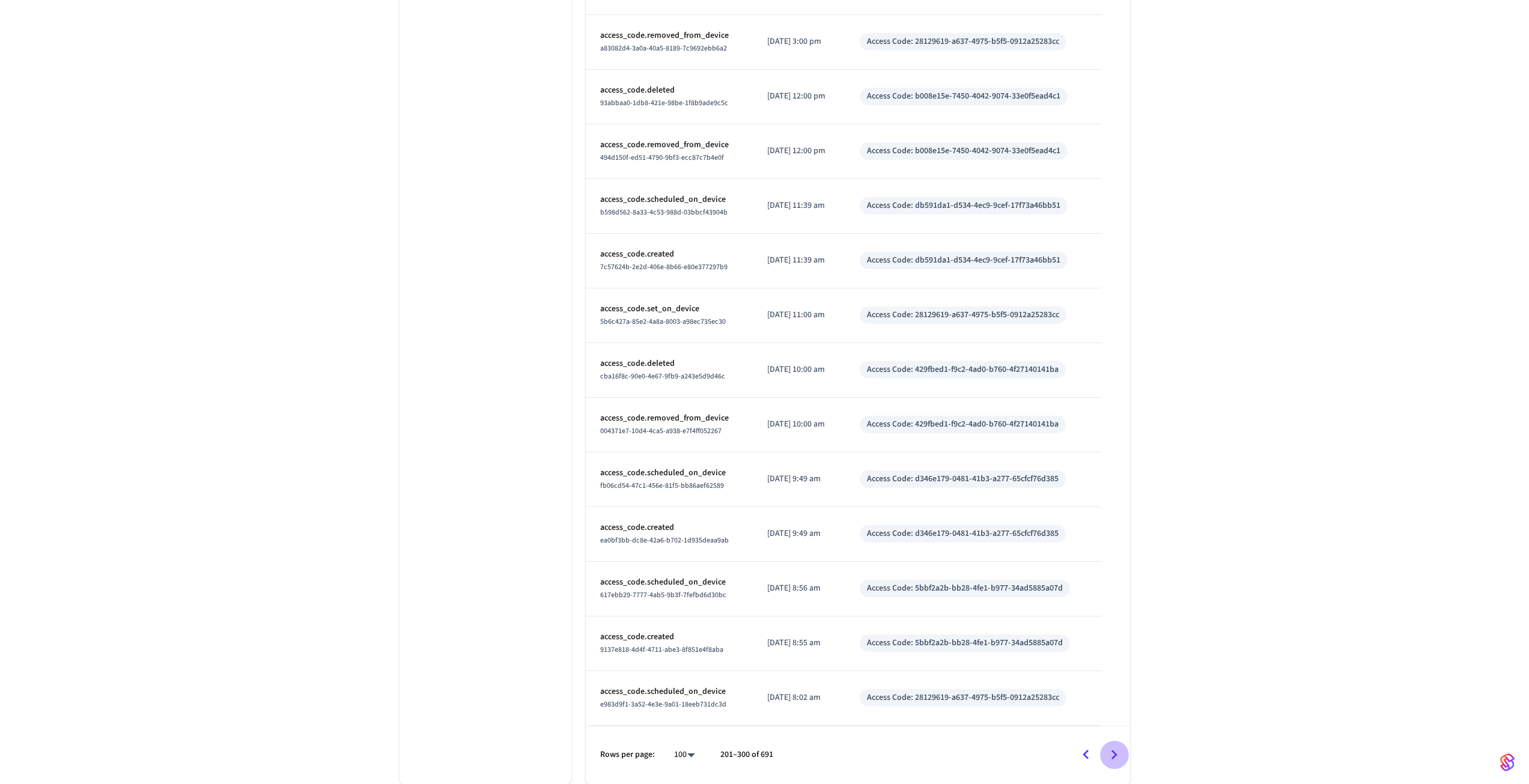
click at [1108, 749] on icon "Go to next page" at bounding box center [1114, 754] width 19 height 19
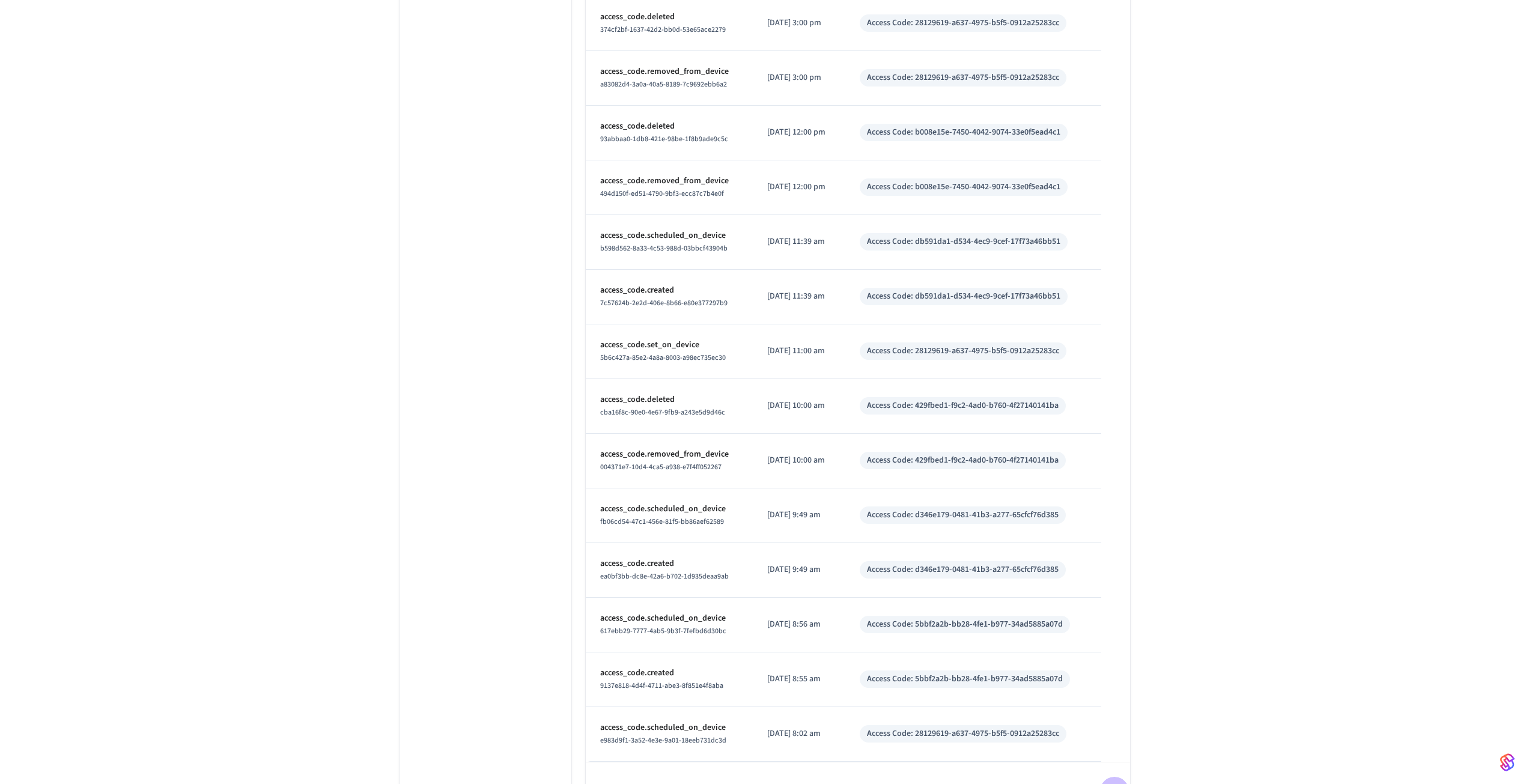
click at [1108, 782] on icon "Go to next page" at bounding box center [1114, 791] width 19 height 19
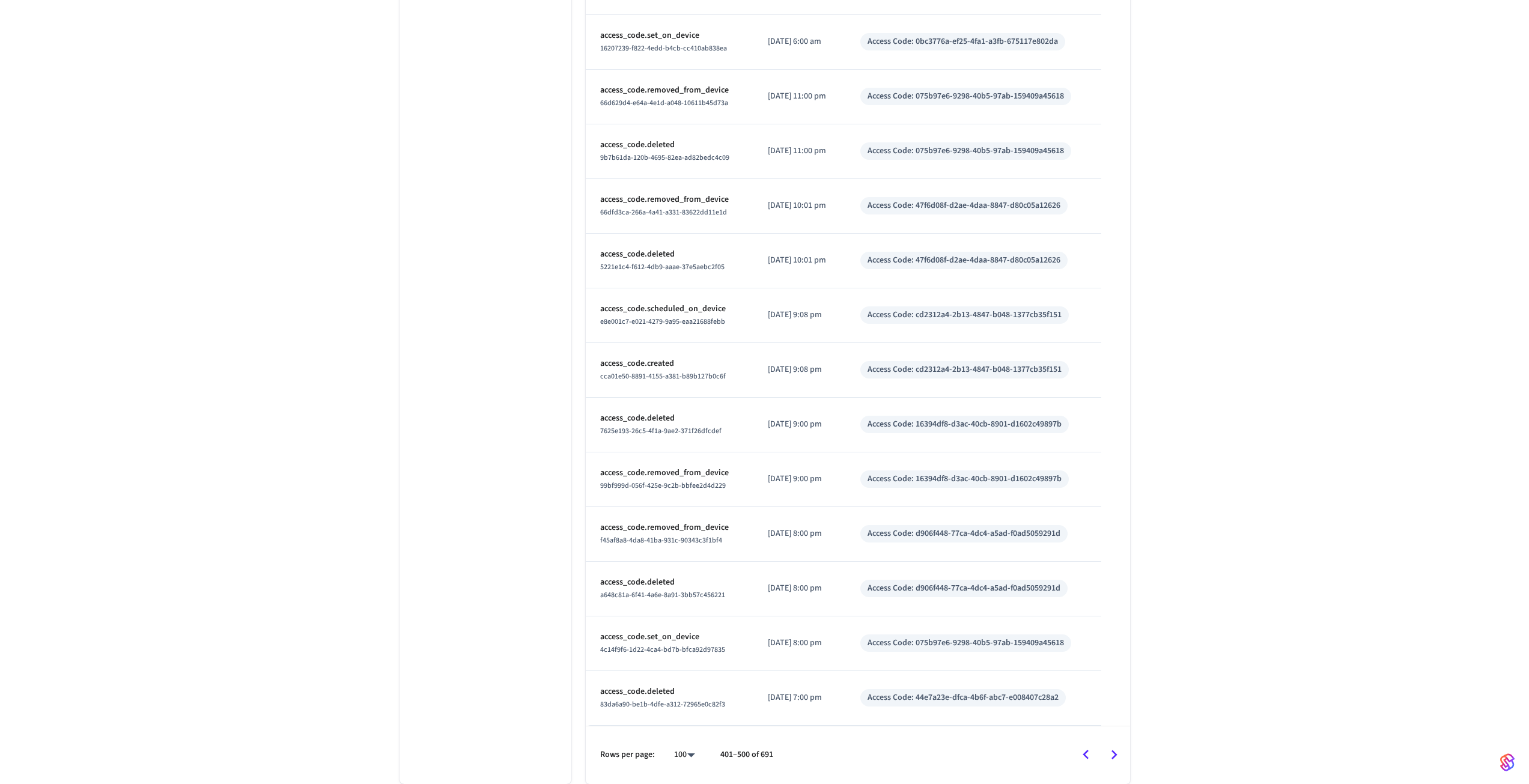
click at [1108, 749] on icon "Go to next page" at bounding box center [1114, 754] width 19 height 19
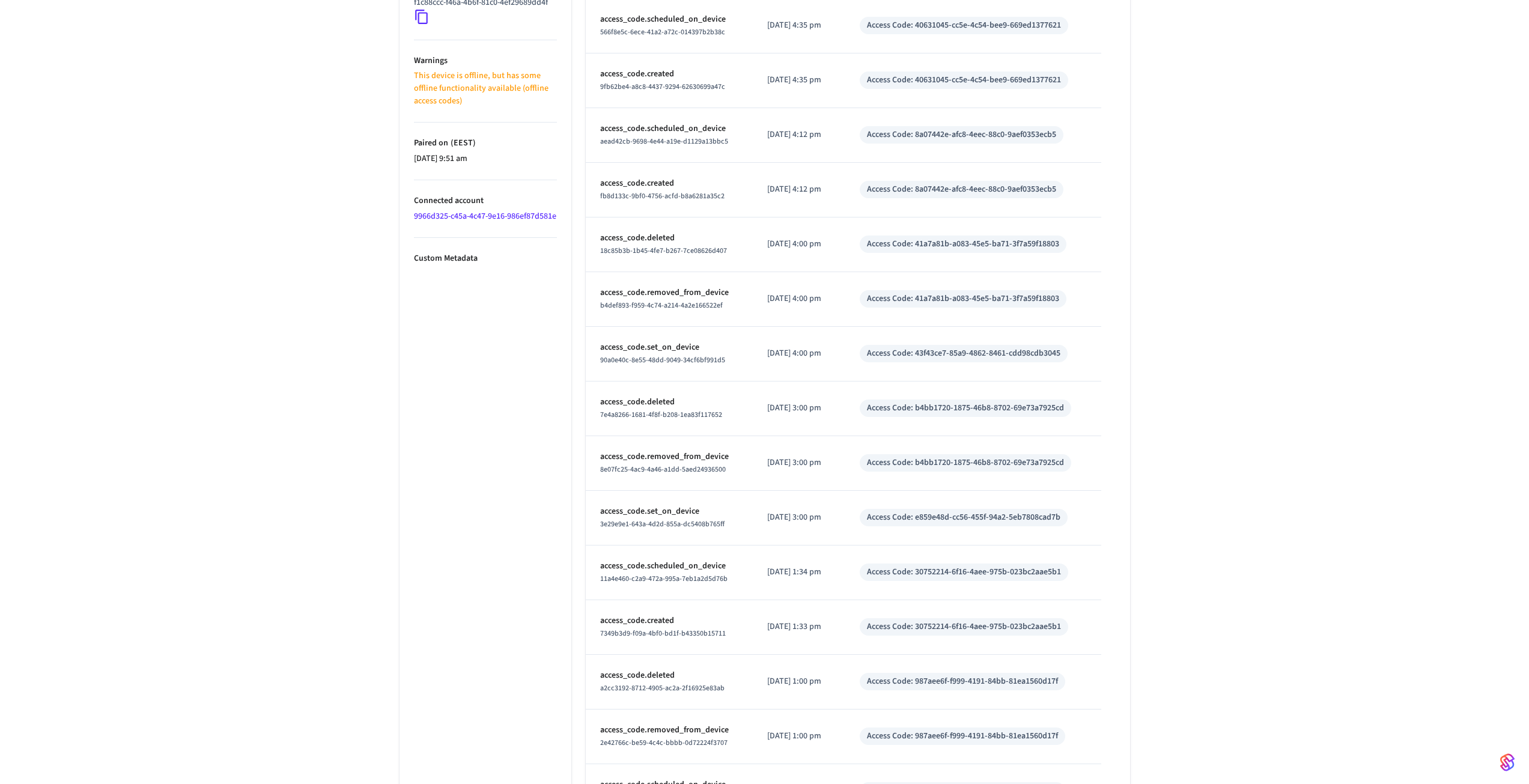
scroll to position [0, 0]
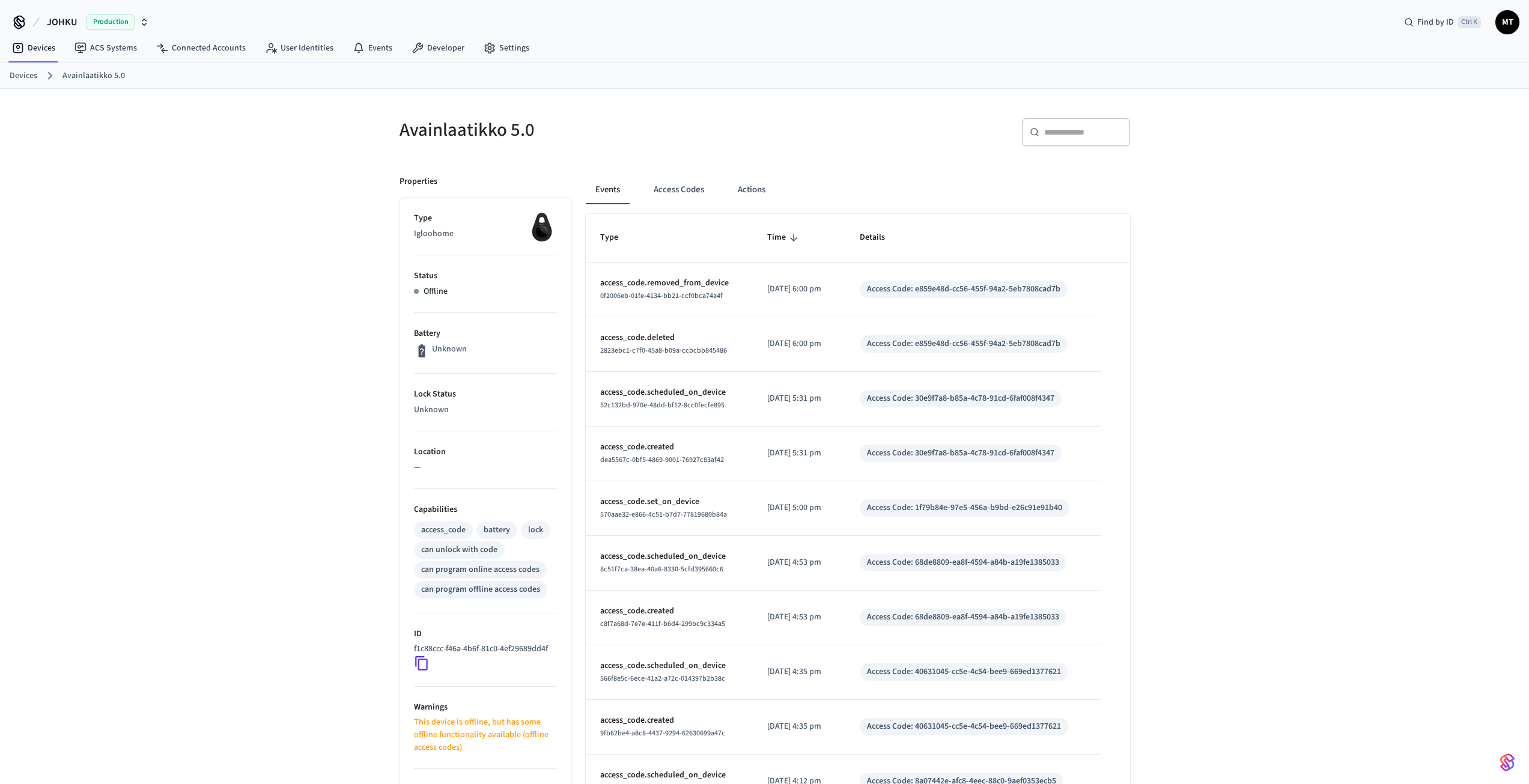
click at [1063, 141] on div "​ ​" at bounding box center [1076, 131] width 108 height 29
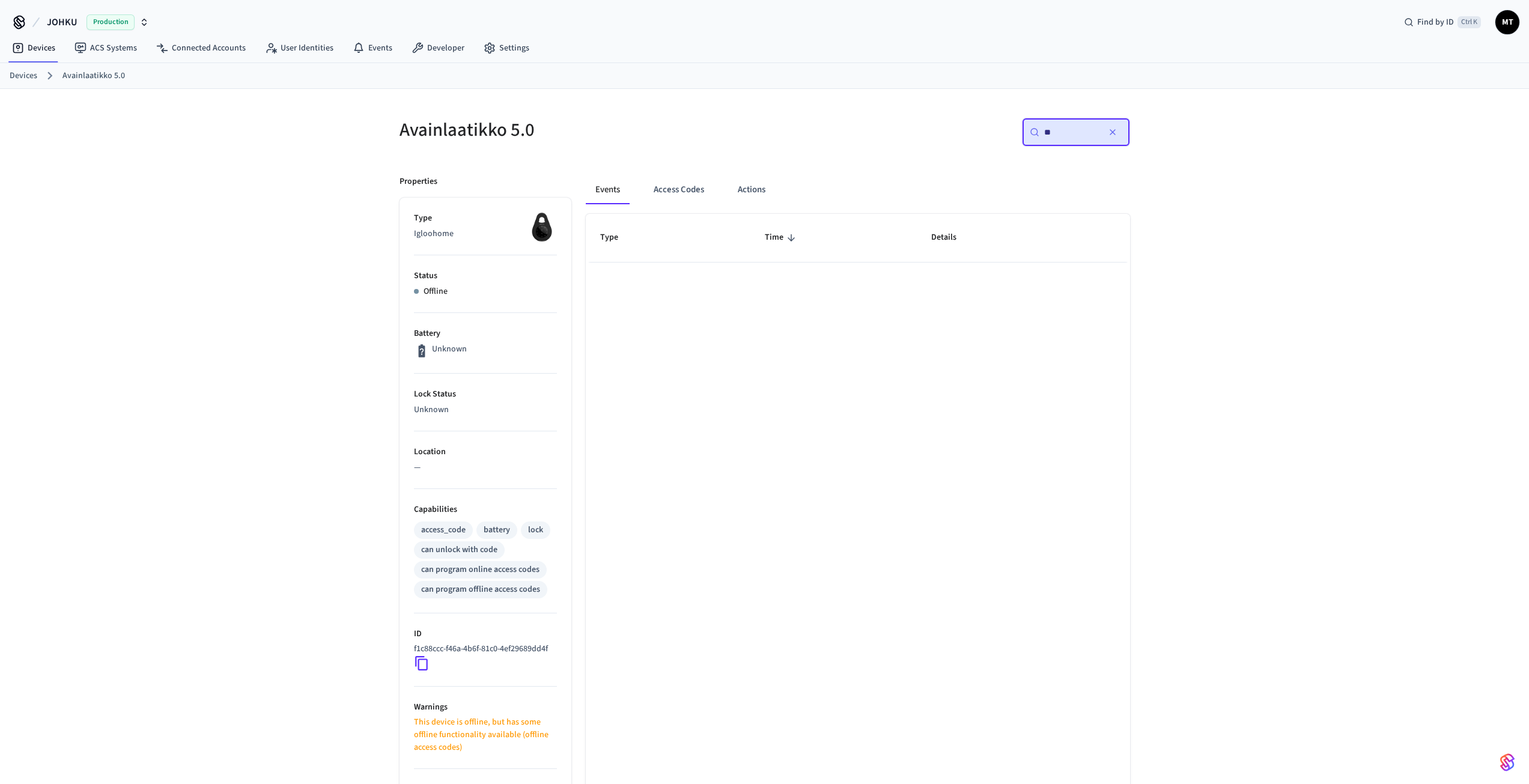
type input "*"
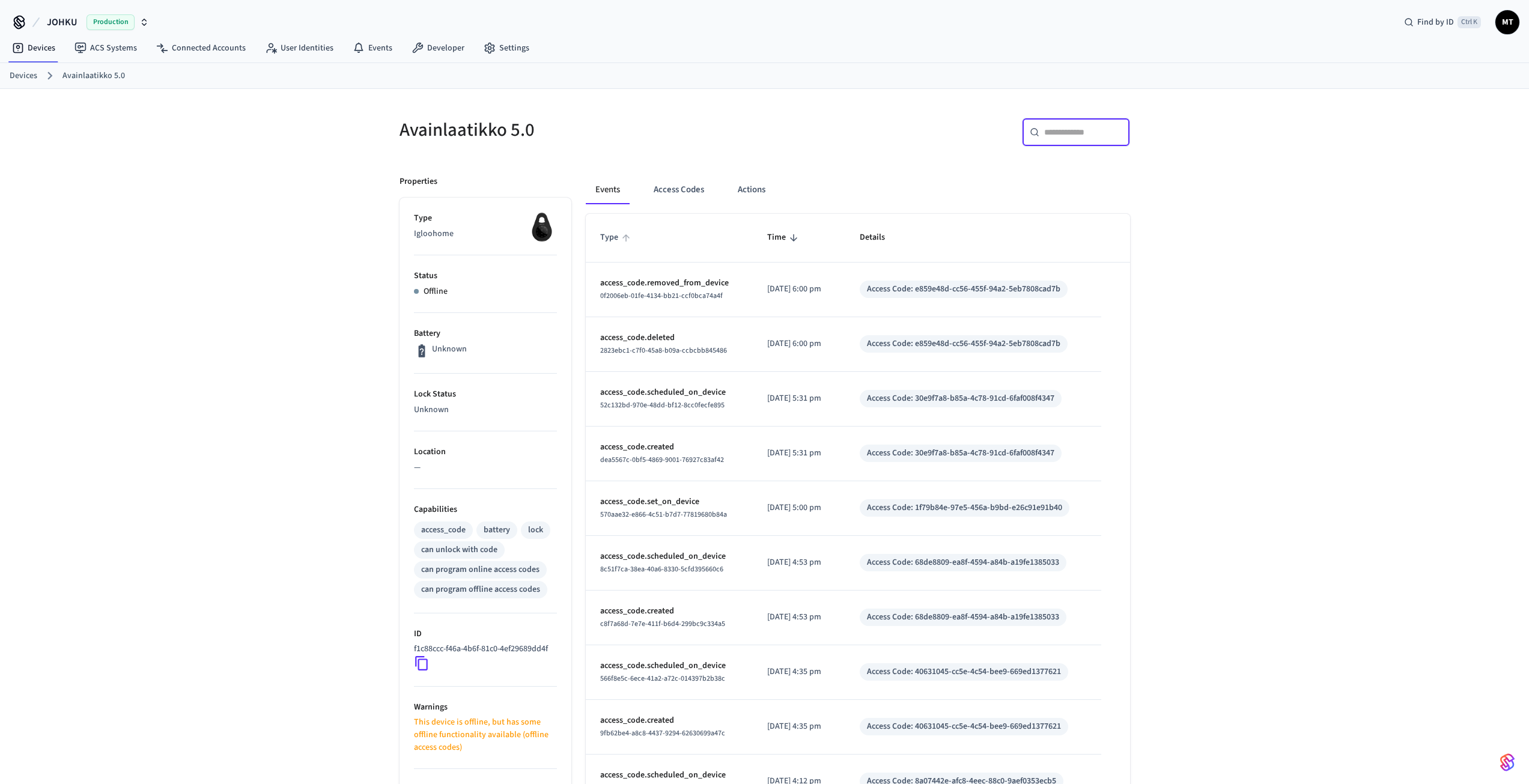
click at [610, 240] on span "Type" at bounding box center [617, 237] width 33 height 19
click at [895, 233] on span "Details" at bounding box center [880, 237] width 41 height 19
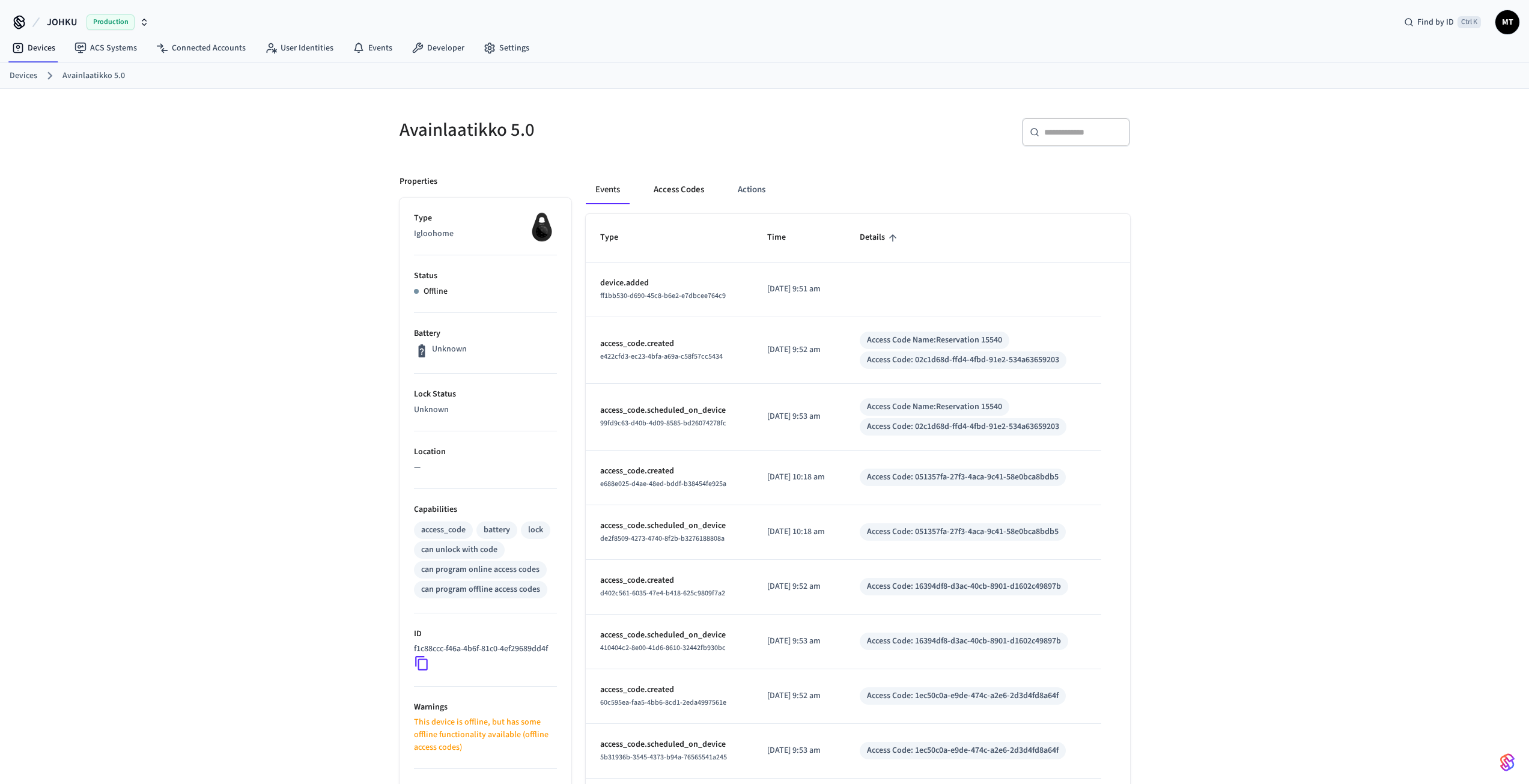
click at [687, 186] on button "Access Codes" at bounding box center [679, 189] width 69 height 29
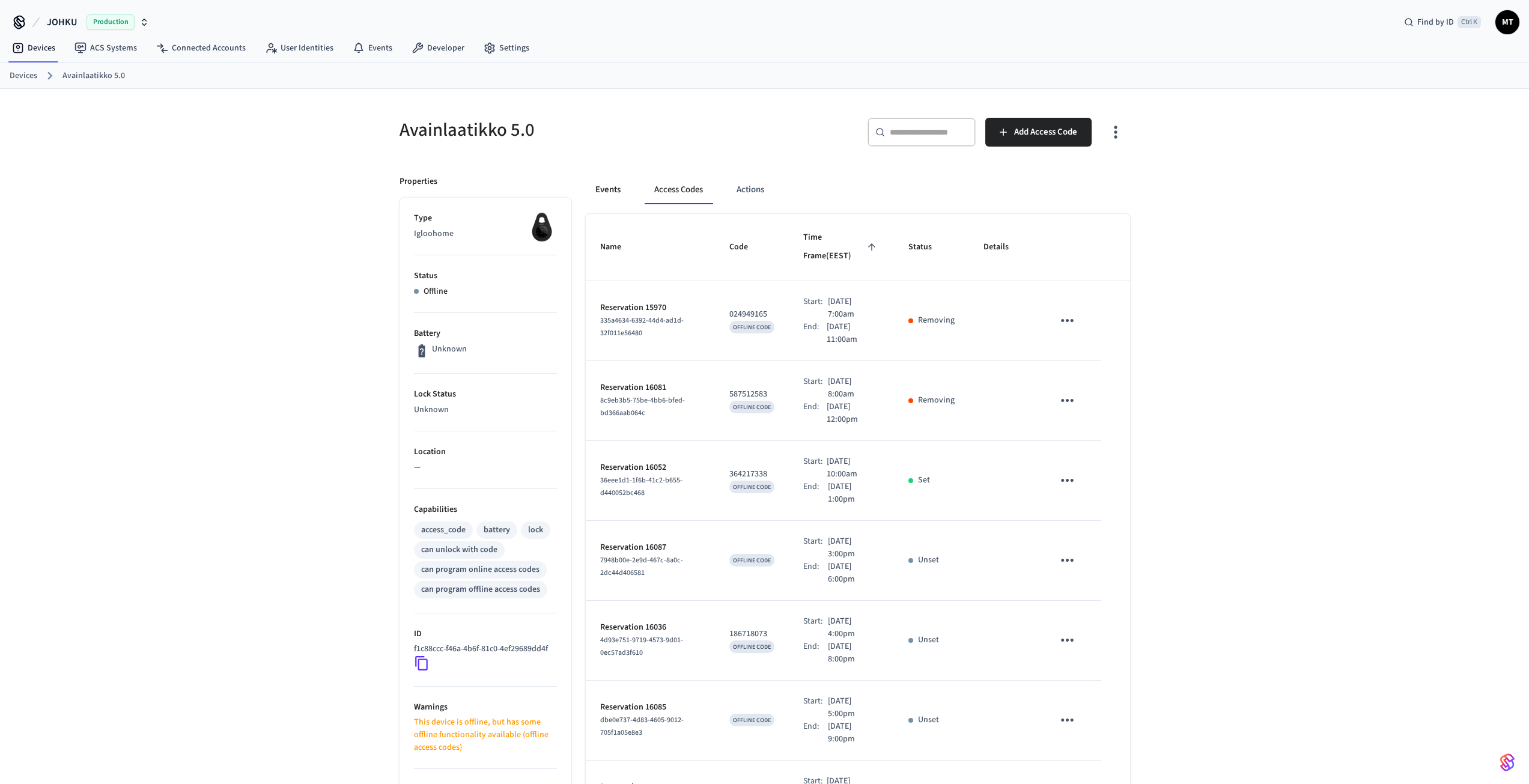
click at [591, 194] on button "Events" at bounding box center [608, 189] width 44 height 29
